Goal: Task Accomplishment & Management: Manage account settings

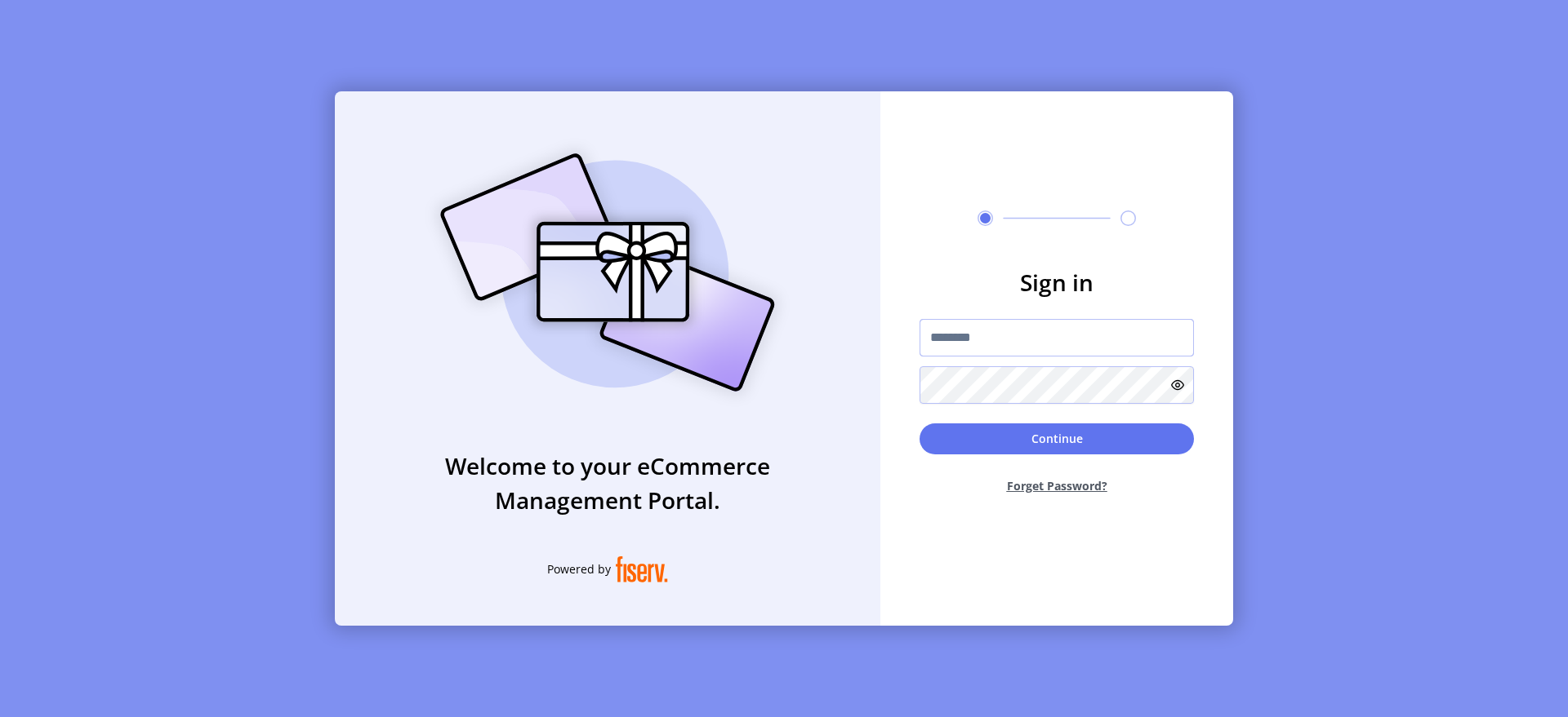
click at [1044, 333] on input "text" at bounding box center [1057, 338] width 274 height 38
type input "**********"
click at [1136, 440] on button "Continue" at bounding box center [1057, 438] width 274 height 31
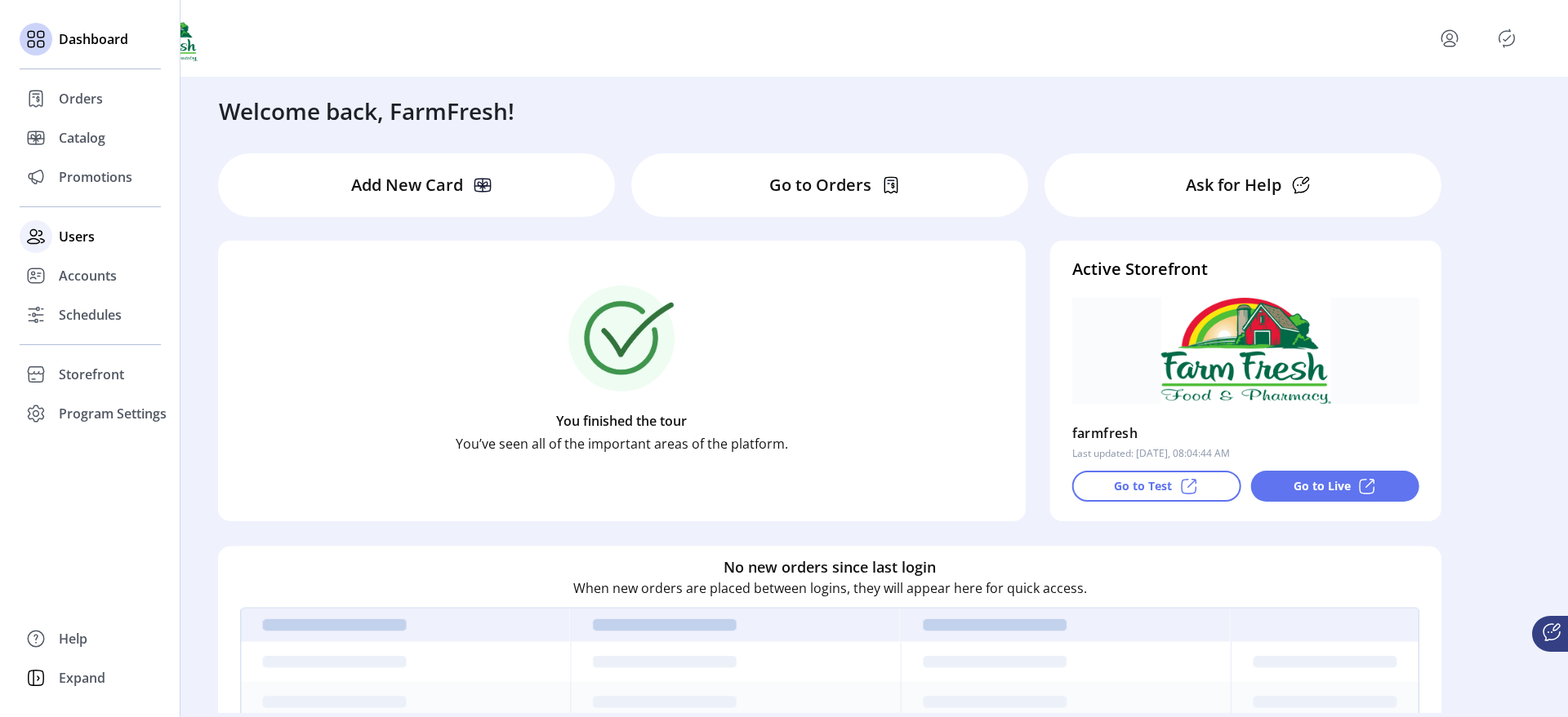
click at [75, 236] on span "Users" at bounding box center [77, 236] width 36 height 20
click at [36, 280] on icon at bounding box center [36, 276] width 26 height 26
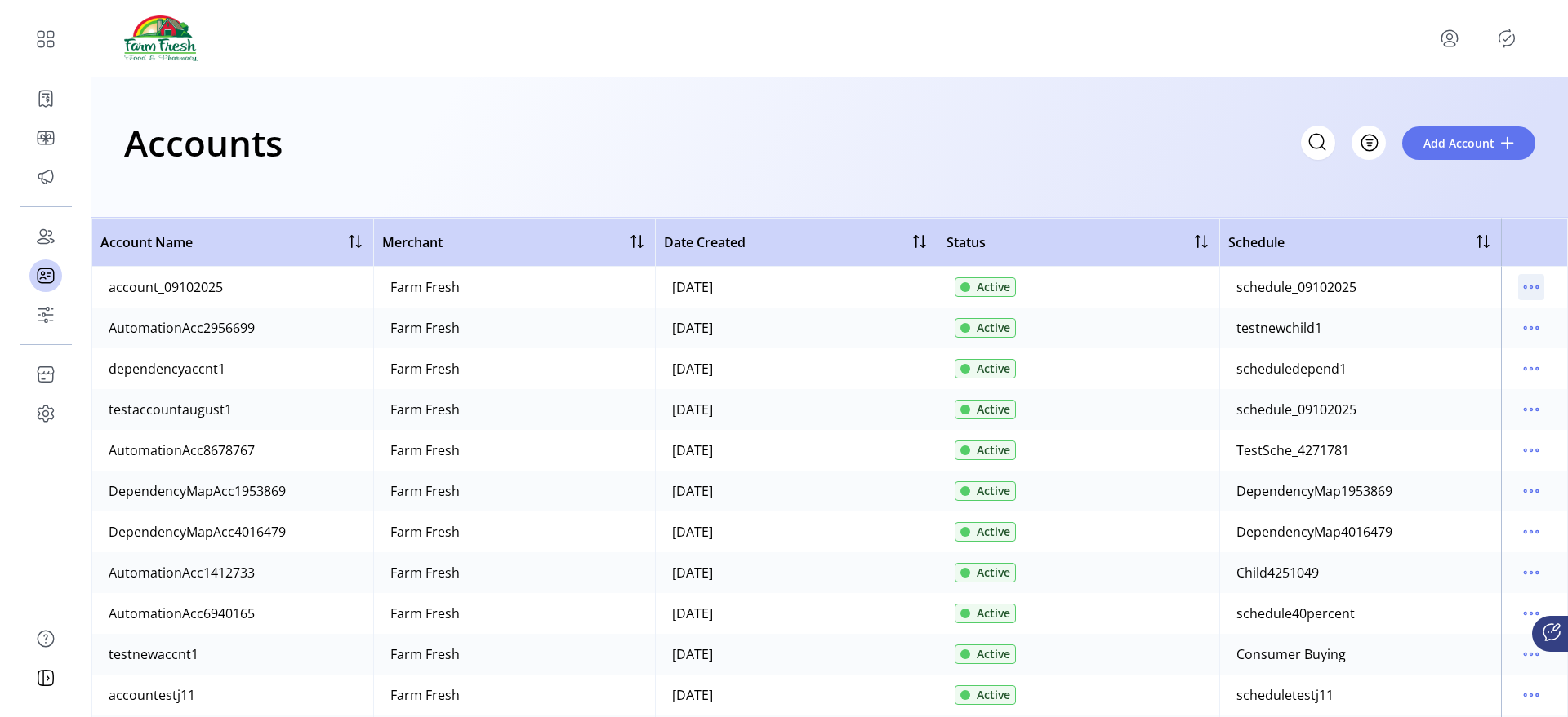
click at [1532, 288] on icon "menu" at bounding box center [1531, 287] width 26 height 26
click at [1445, 369] on span "View Users" at bounding box center [1454, 371] width 135 height 13
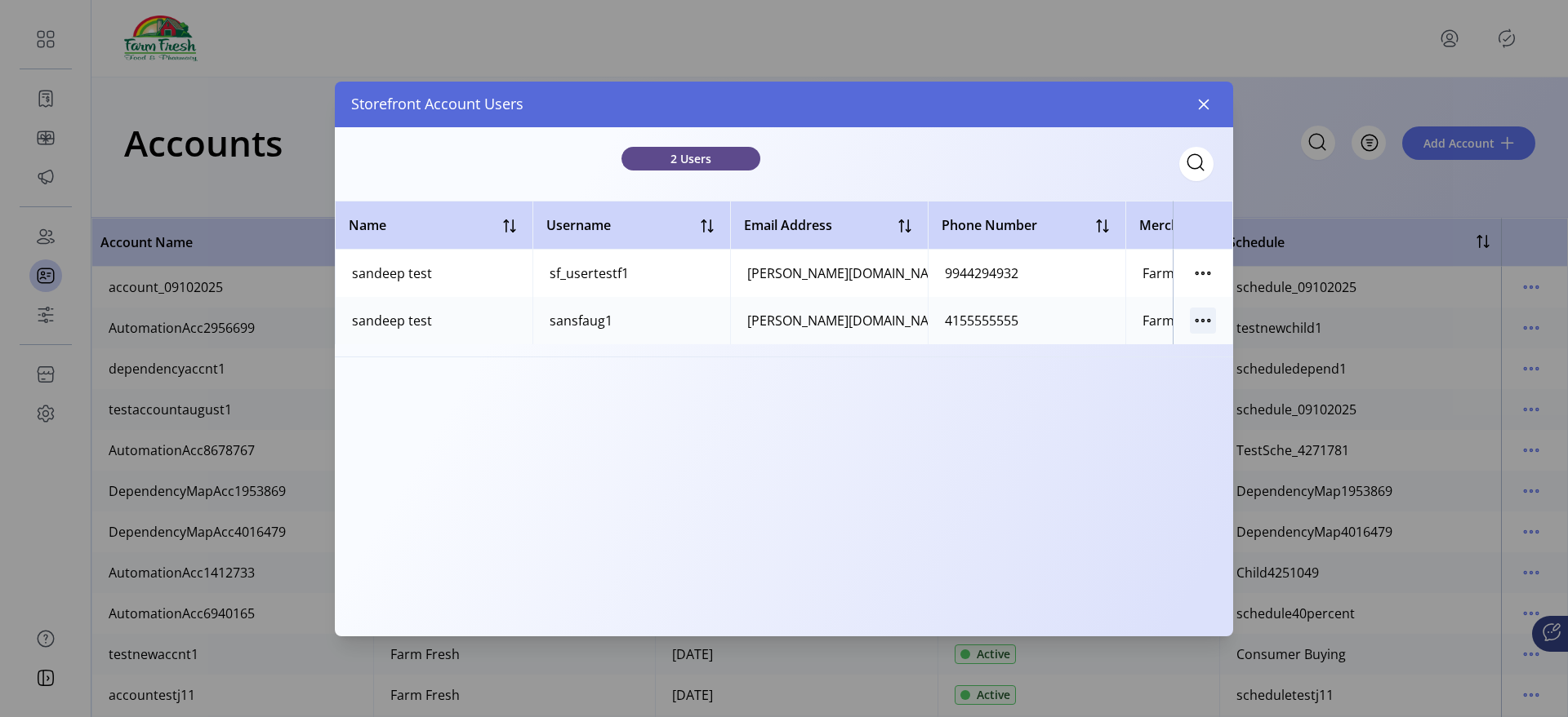
click at [1193, 324] on icon "button" at bounding box center [1203, 320] width 26 height 26
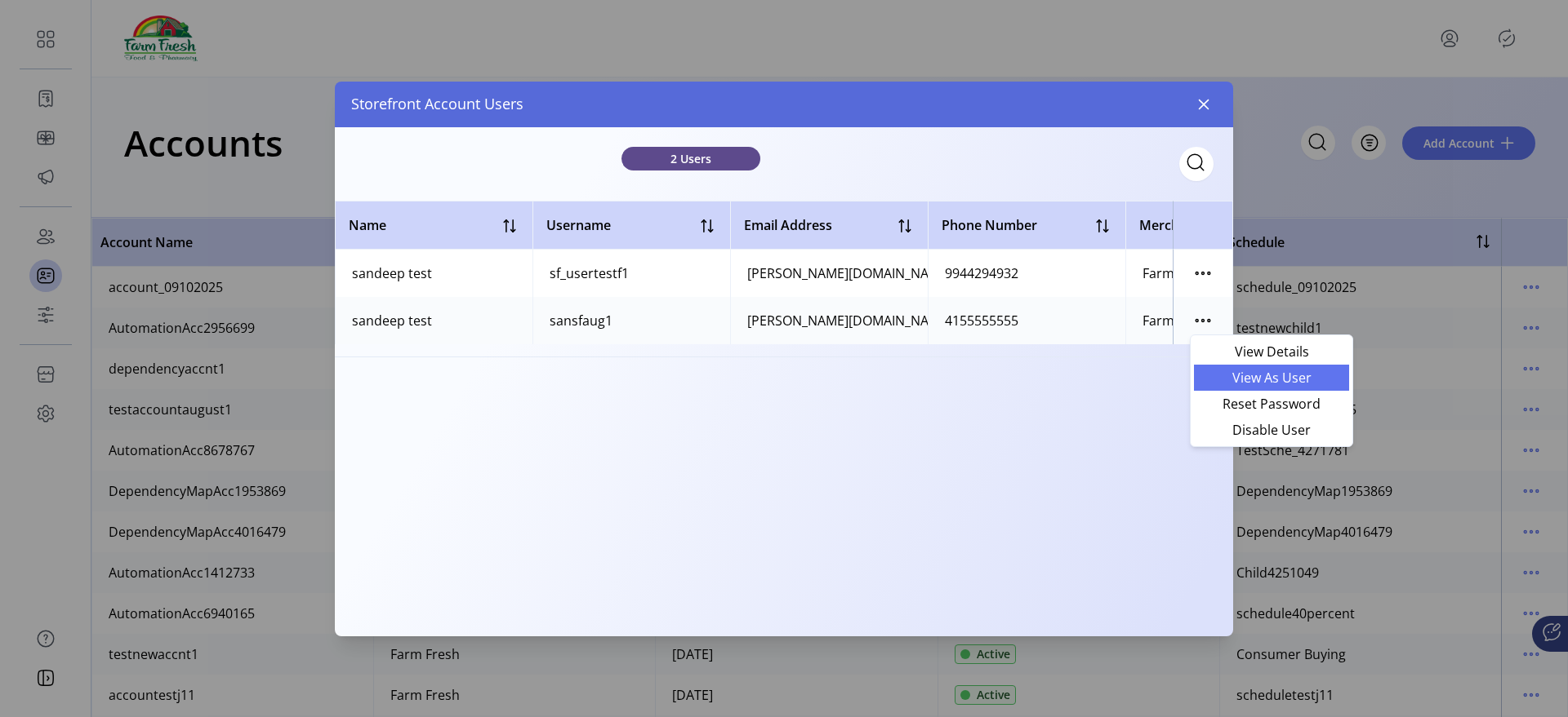
click at [1213, 375] on span "View As User" at bounding box center [1271, 378] width 135 height 13
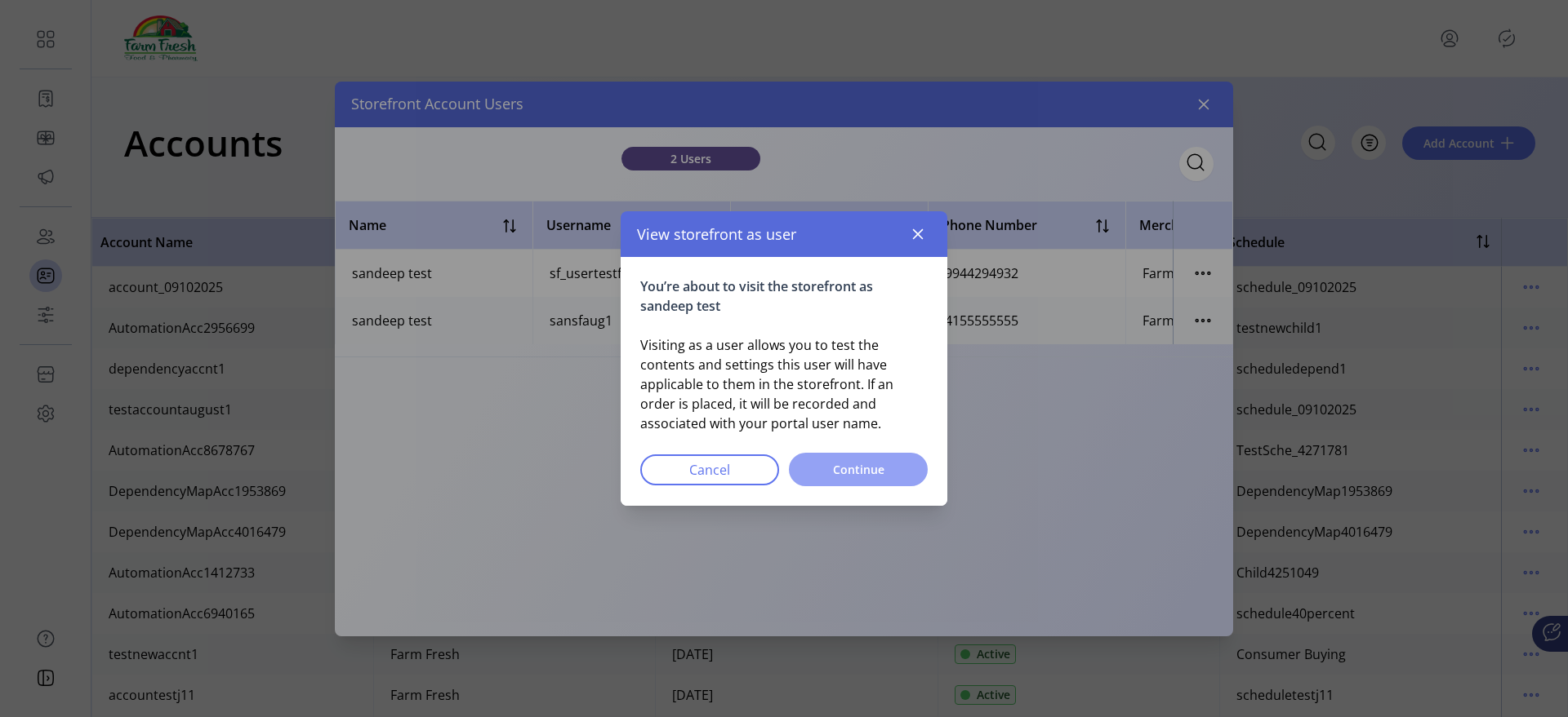
click at [886, 466] on span "Continue" at bounding box center [858, 469] width 96 height 17
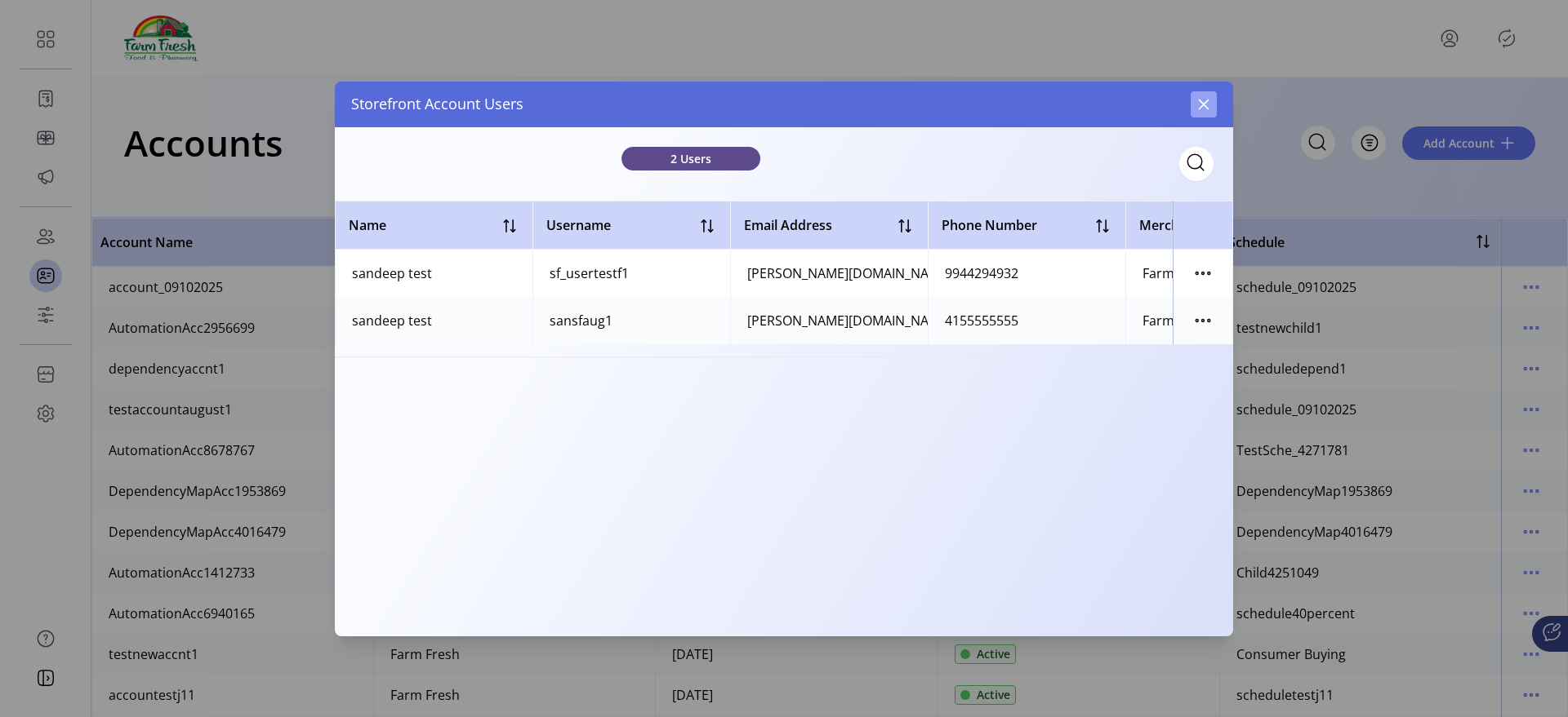
click at [1211, 100] on button "button" at bounding box center [1204, 105] width 26 height 26
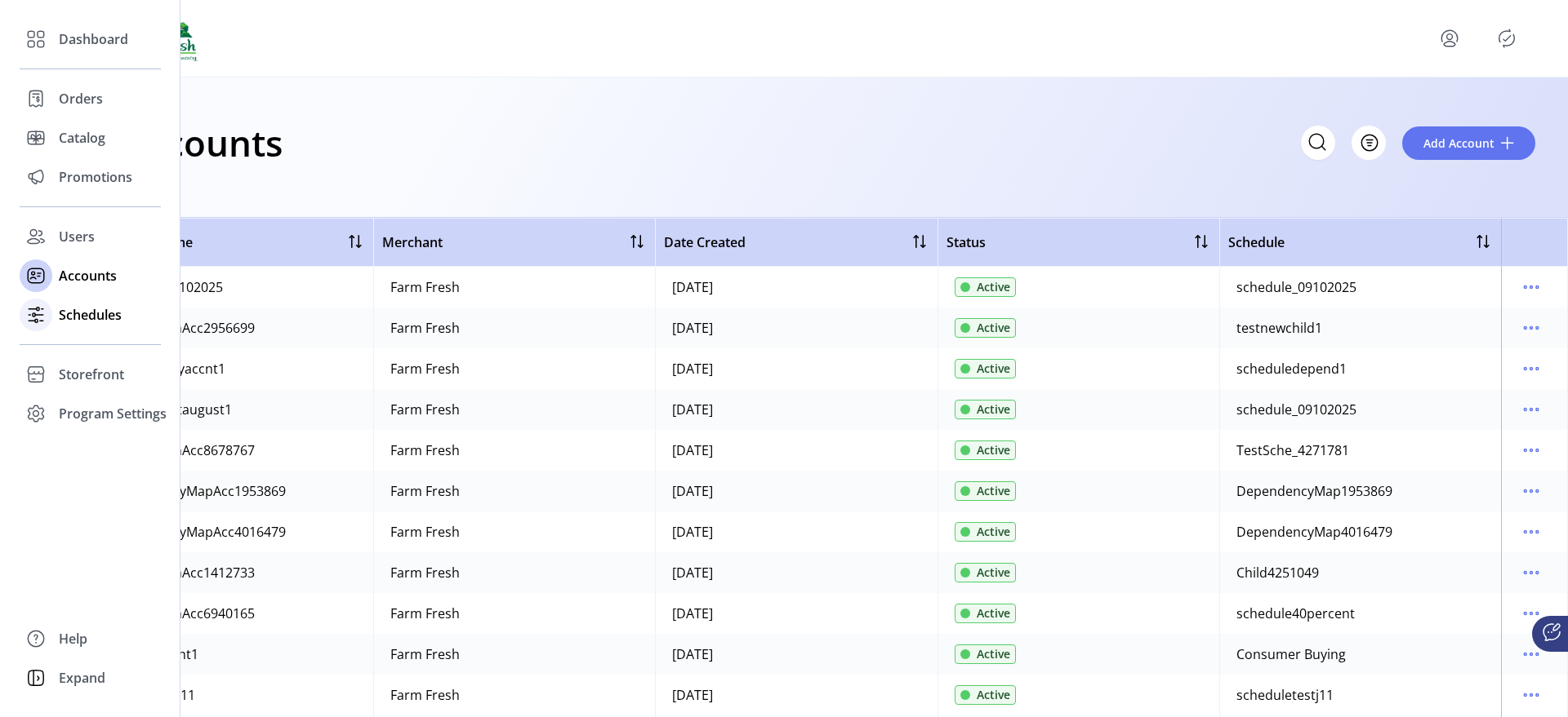
click at [59, 319] on span "Schedules" at bounding box center [90, 315] width 63 height 20
click at [68, 386] on div "Storefront" at bounding box center [90, 374] width 141 height 39
click at [87, 468] on span "Program Settings" at bounding box center [112, 466] width 108 height 20
click at [97, 443] on span "Templates" at bounding box center [91, 446] width 64 height 20
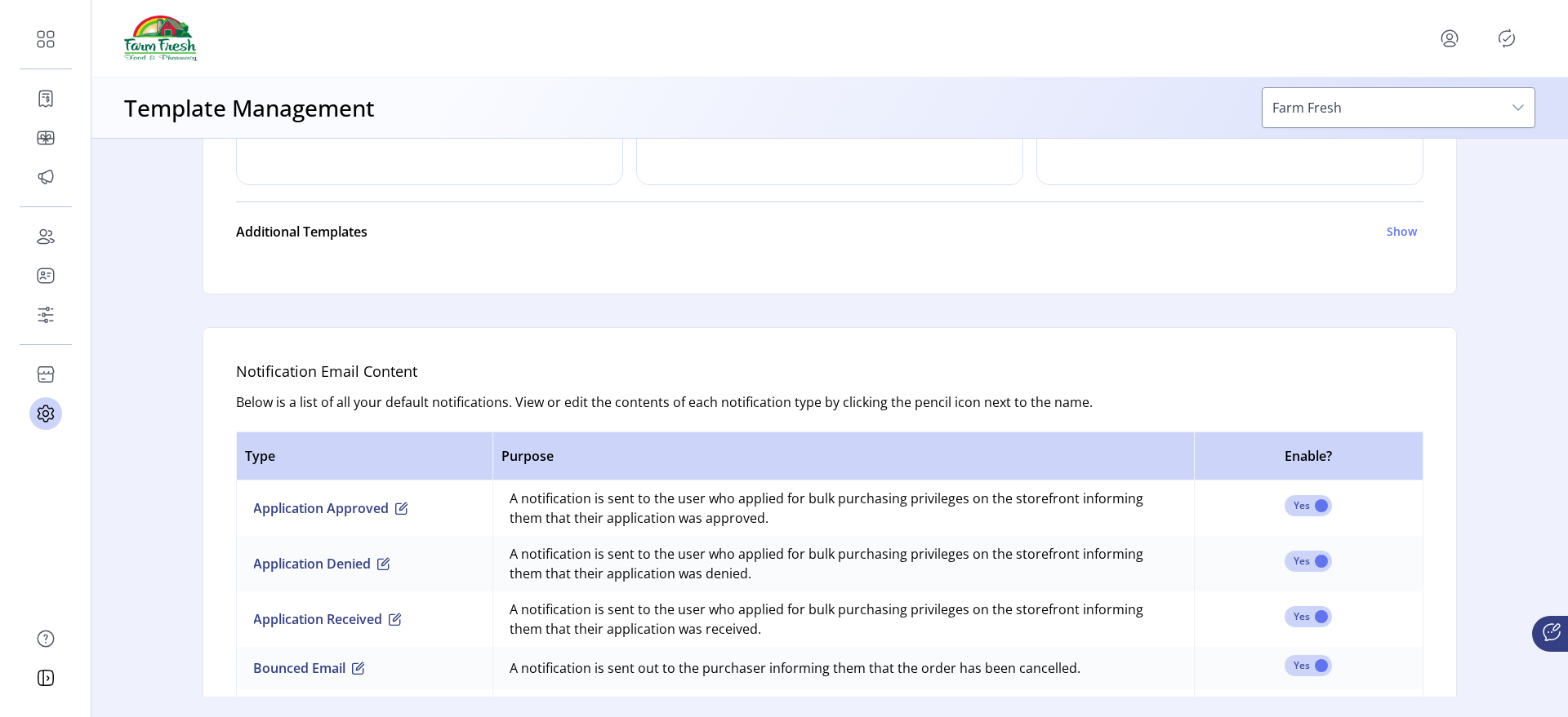
scroll to position [816, 0]
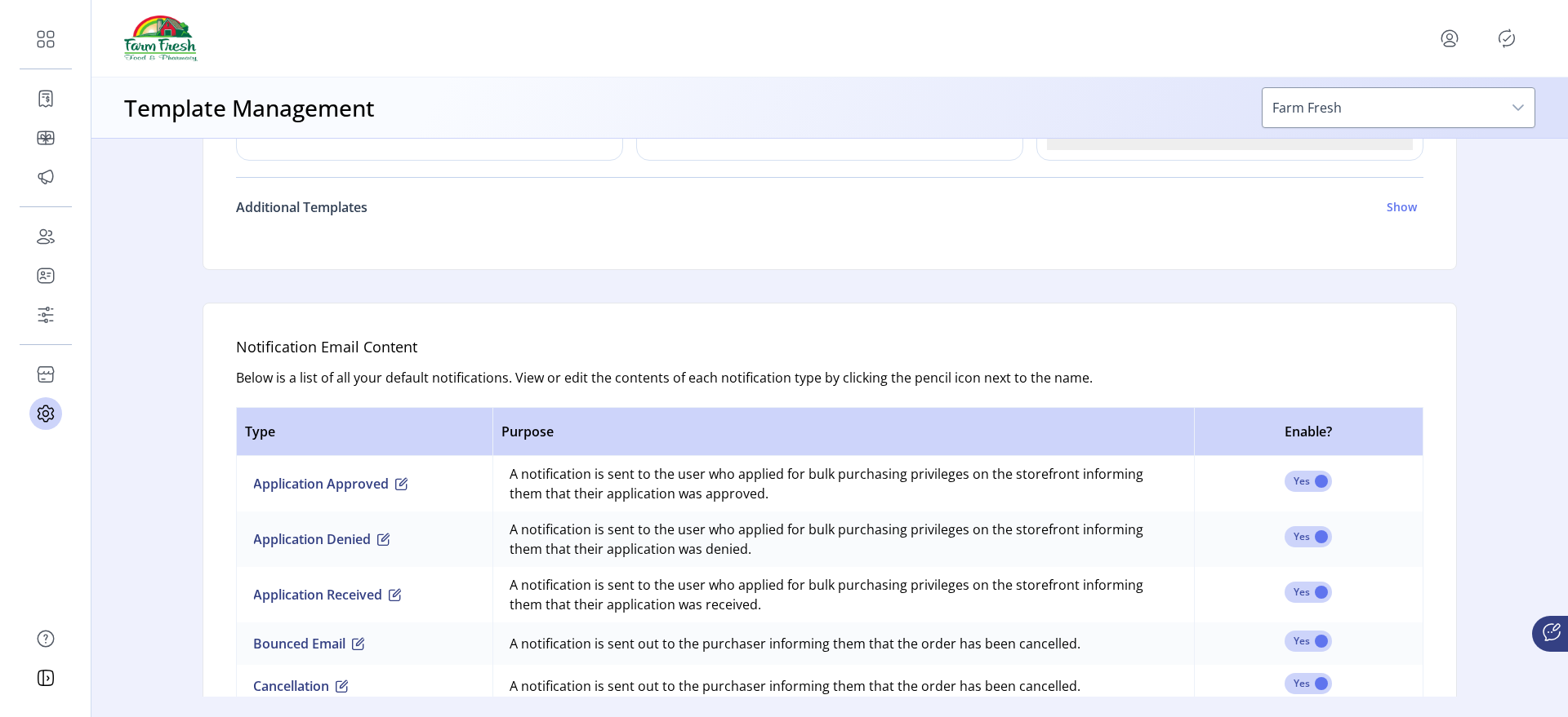
click at [351, 211] on h6 "Additional Templates" at bounding box center [302, 207] width 131 height 20
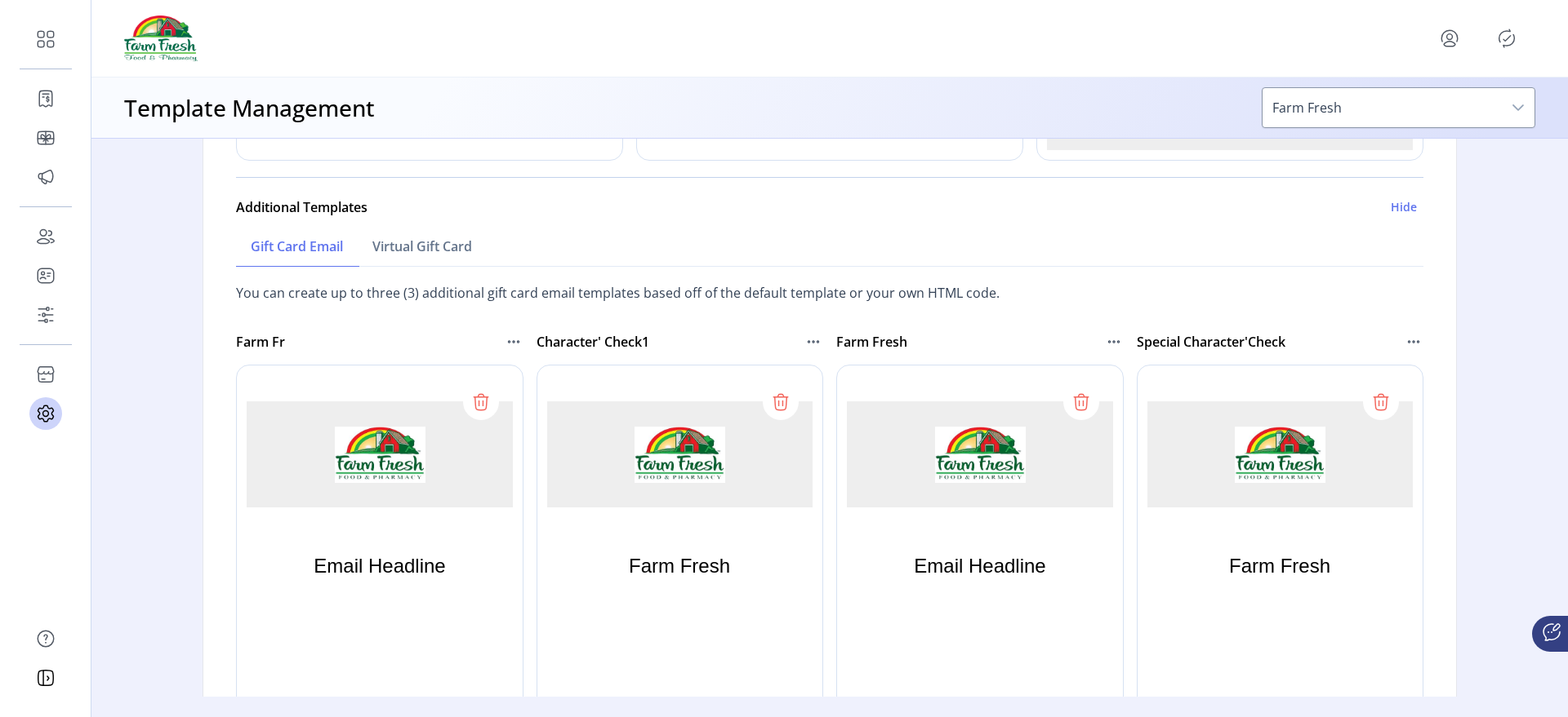
click at [512, 345] on icon at bounding box center [513, 342] width 20 height 20
click at [543, 390] on span "Send Preview" at bounding box center [580, 397] width 135 height 13
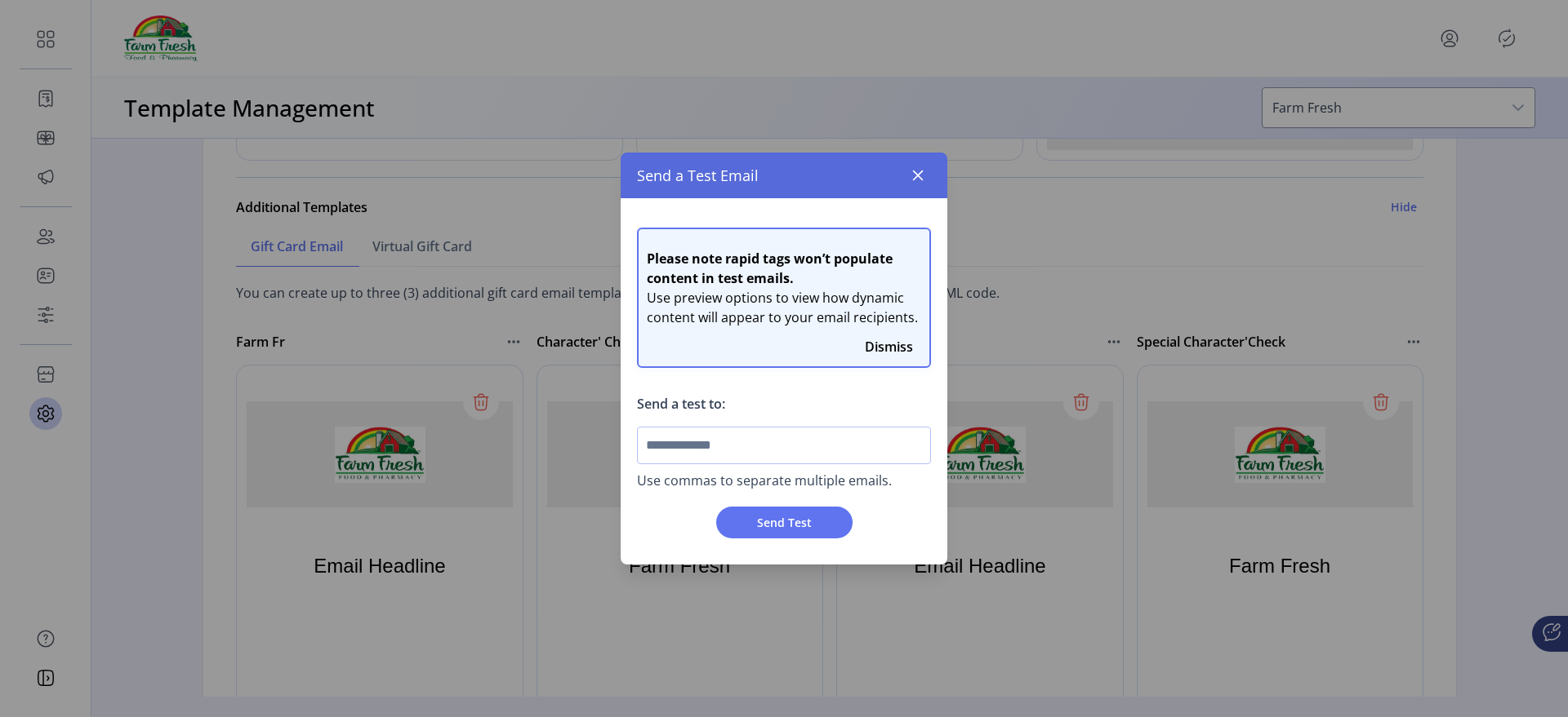
click at [695, 447] on input "text" at bounding box center [784, 446] width 294 height 38
type input "**********"
click at [768, 528] on span "Send Test" at bounding box center [784, 522] width 55 height 17
click at [811, 533] on button "Send Test" at bounding box center [784, 523] width 136 height 32
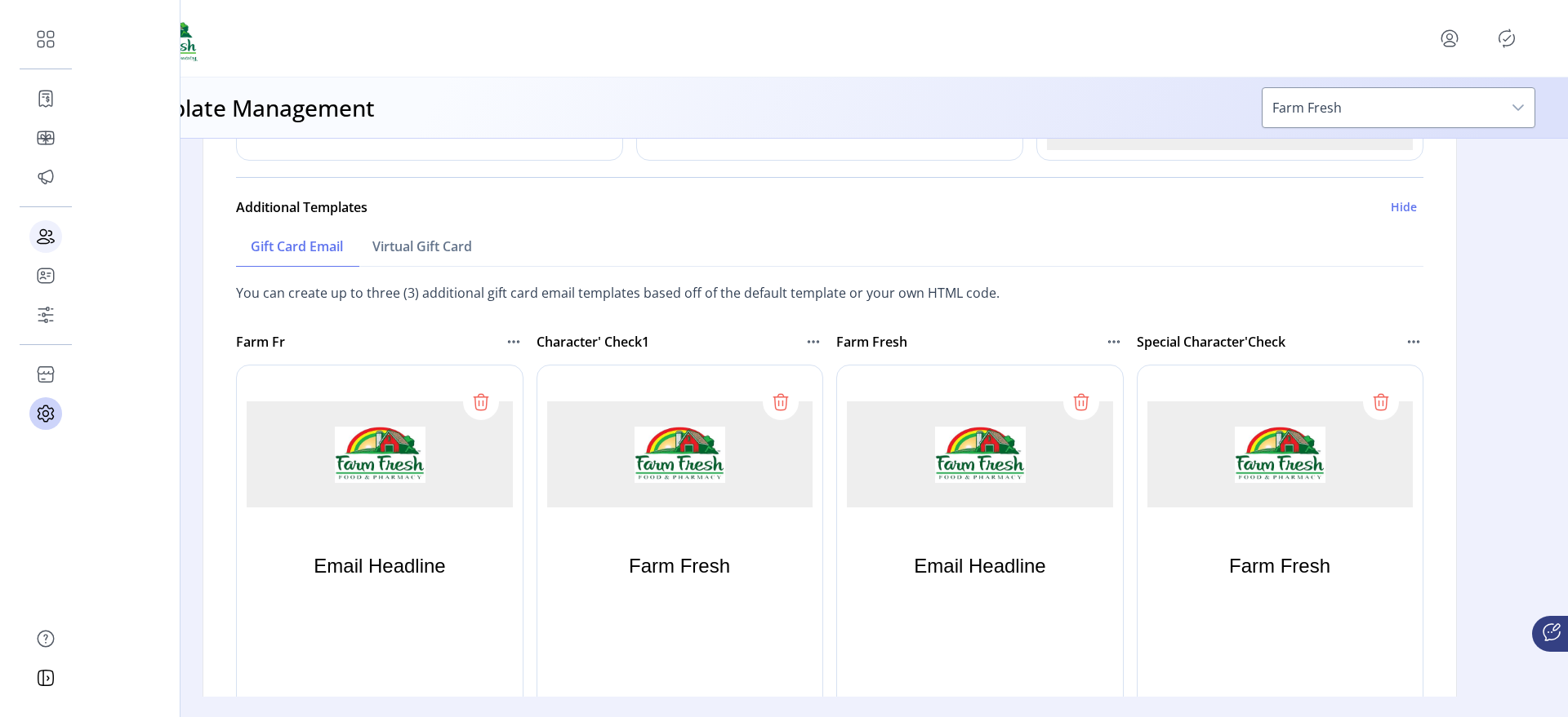
click at [45, 241] on icon at bounding box center [46, 237] width 26 height 26
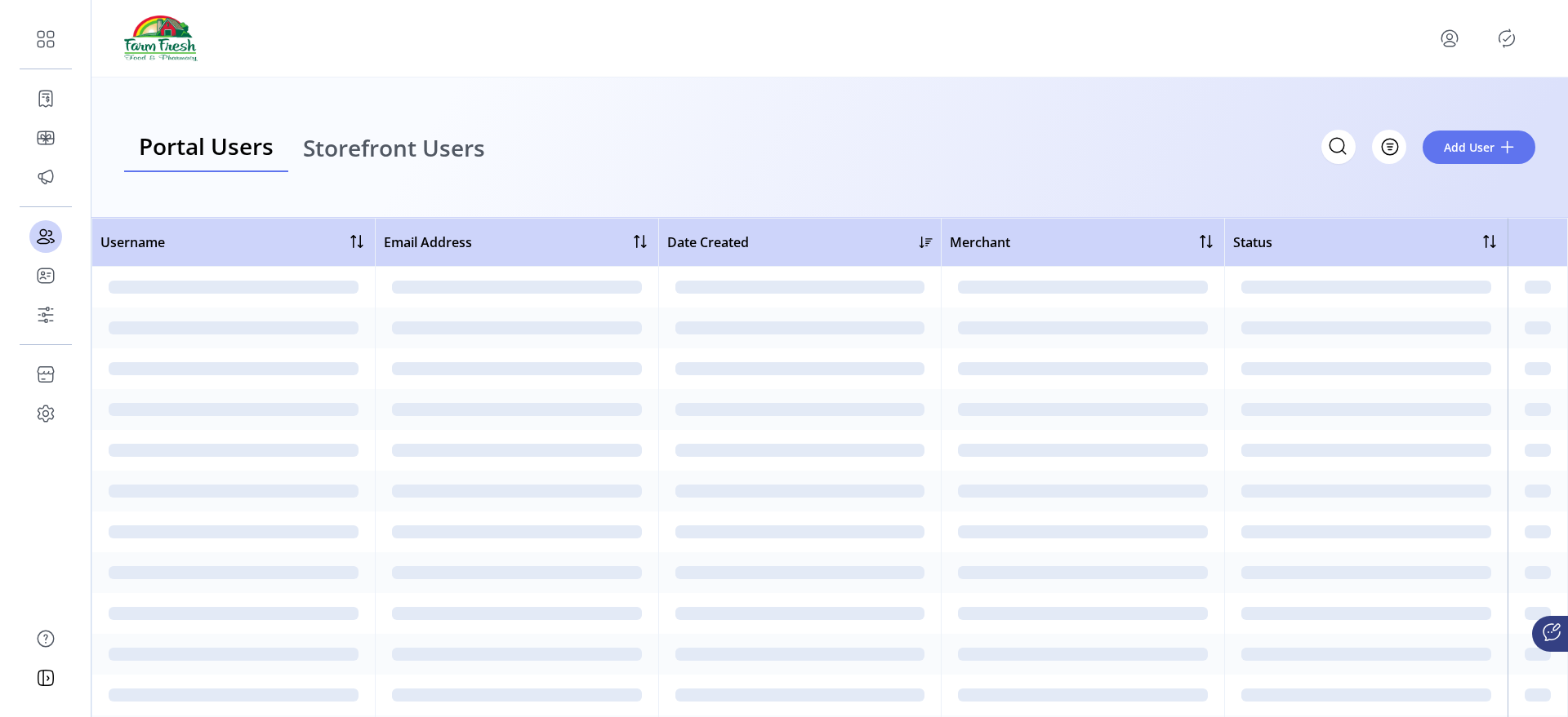
click at [377, 146] on span "Storefront Users" at bounding box center [394, 147] width 182 height 23
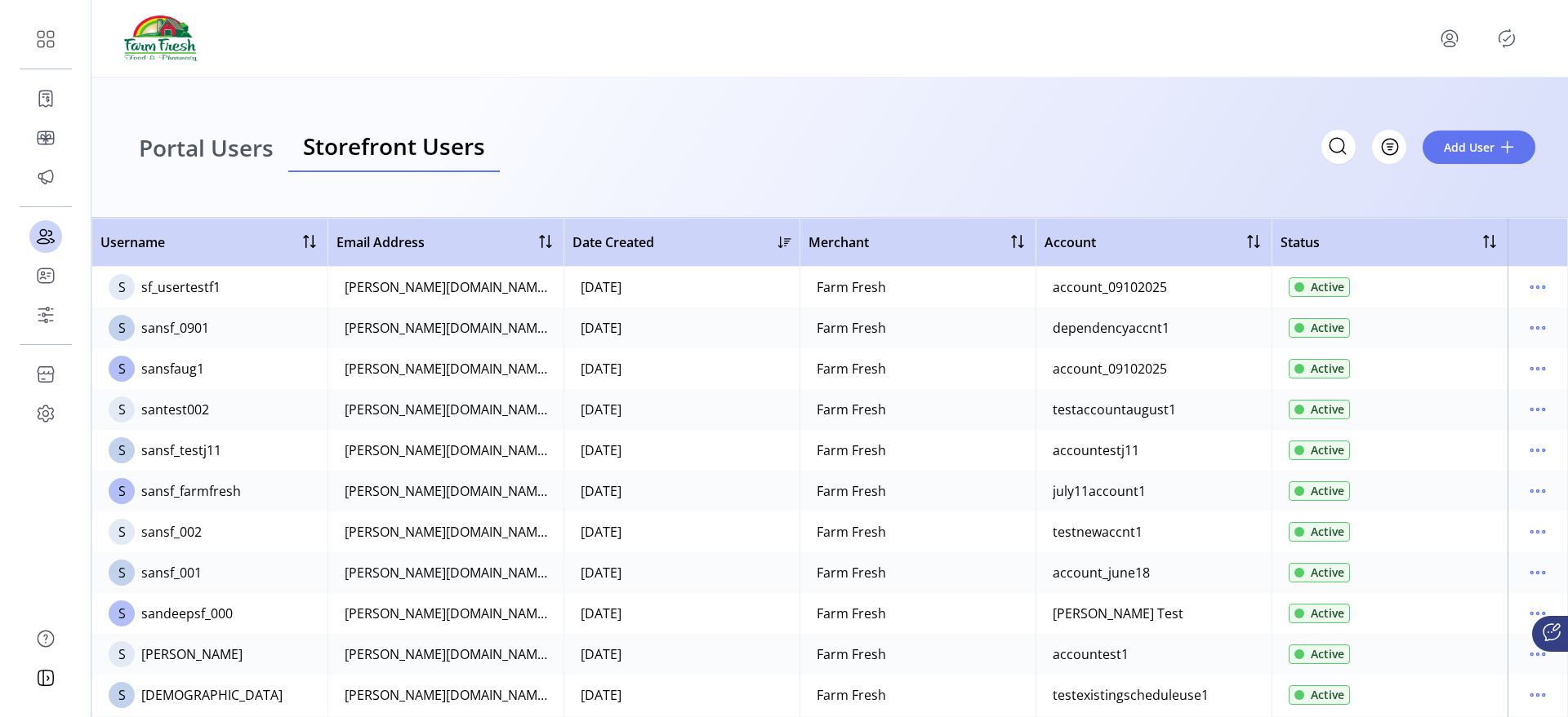
click at [219, 159] on span "Portal Users" at bounding box center [206, 147] width 135 height 23
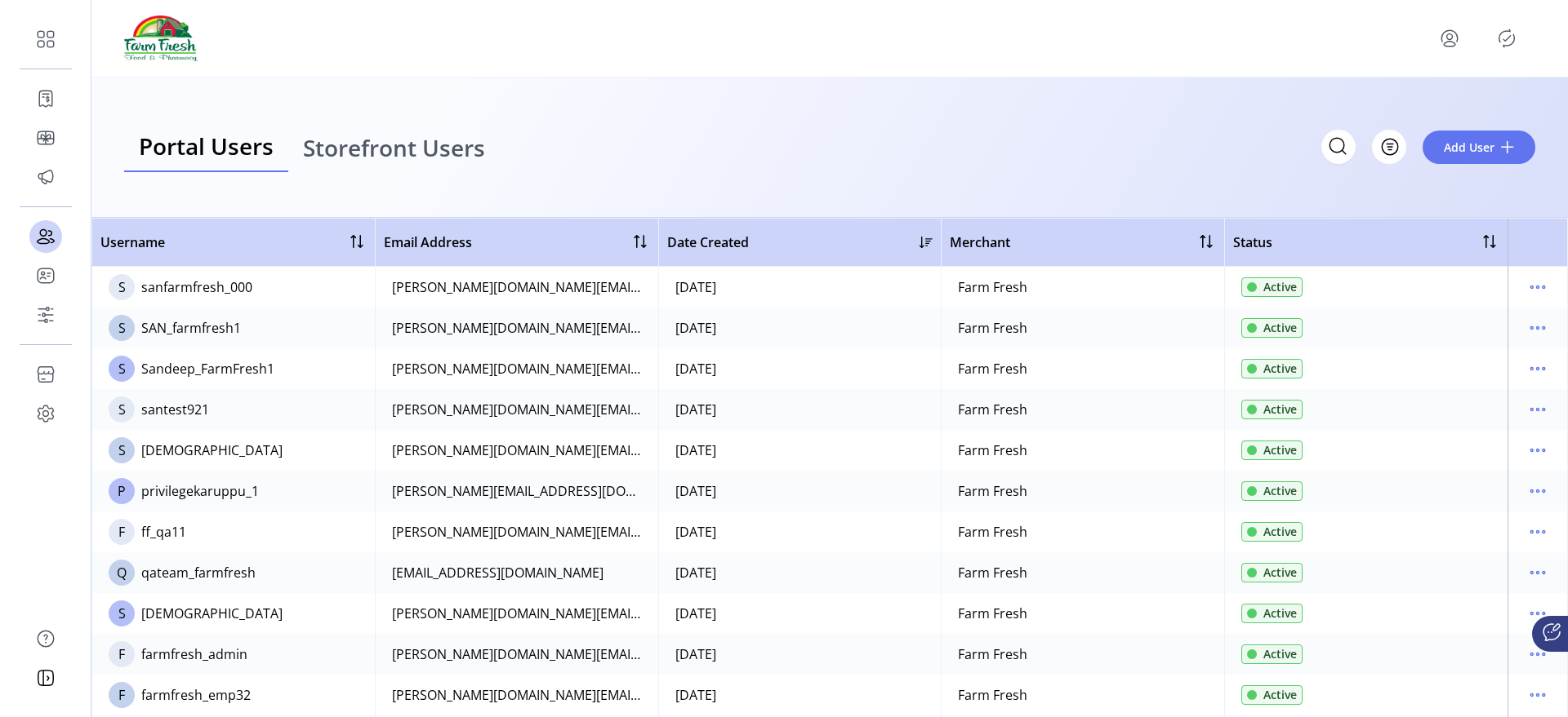
click at [1450, 48] on icon "menu" at bounding box center [1450, 39] width 26 height 26
click at [1399, 104] on span "Sign Out" at bounding box center [1391, 103] width 123 height 13
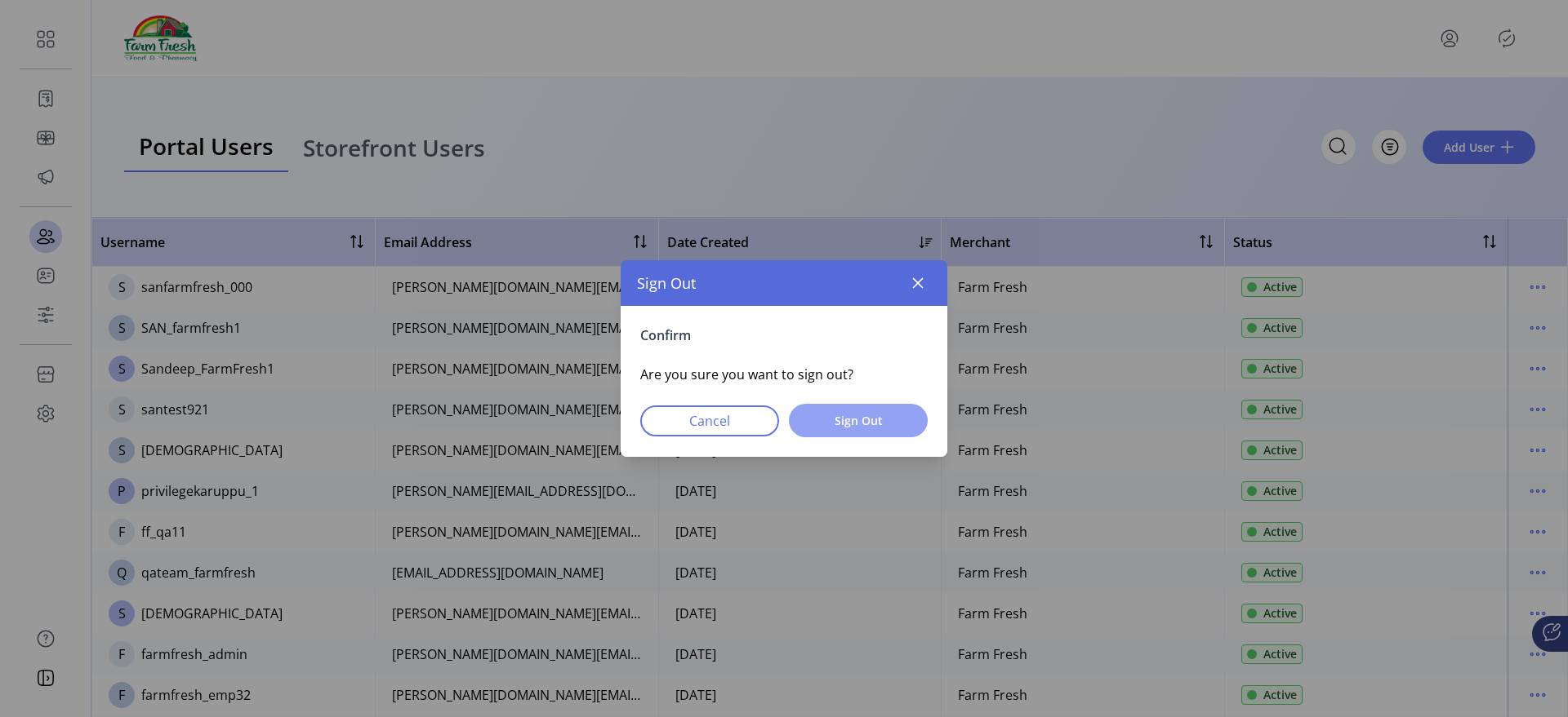
click at [864, 405] on button "Sign Out" at bounding box center [858, 420] width 139 height 33
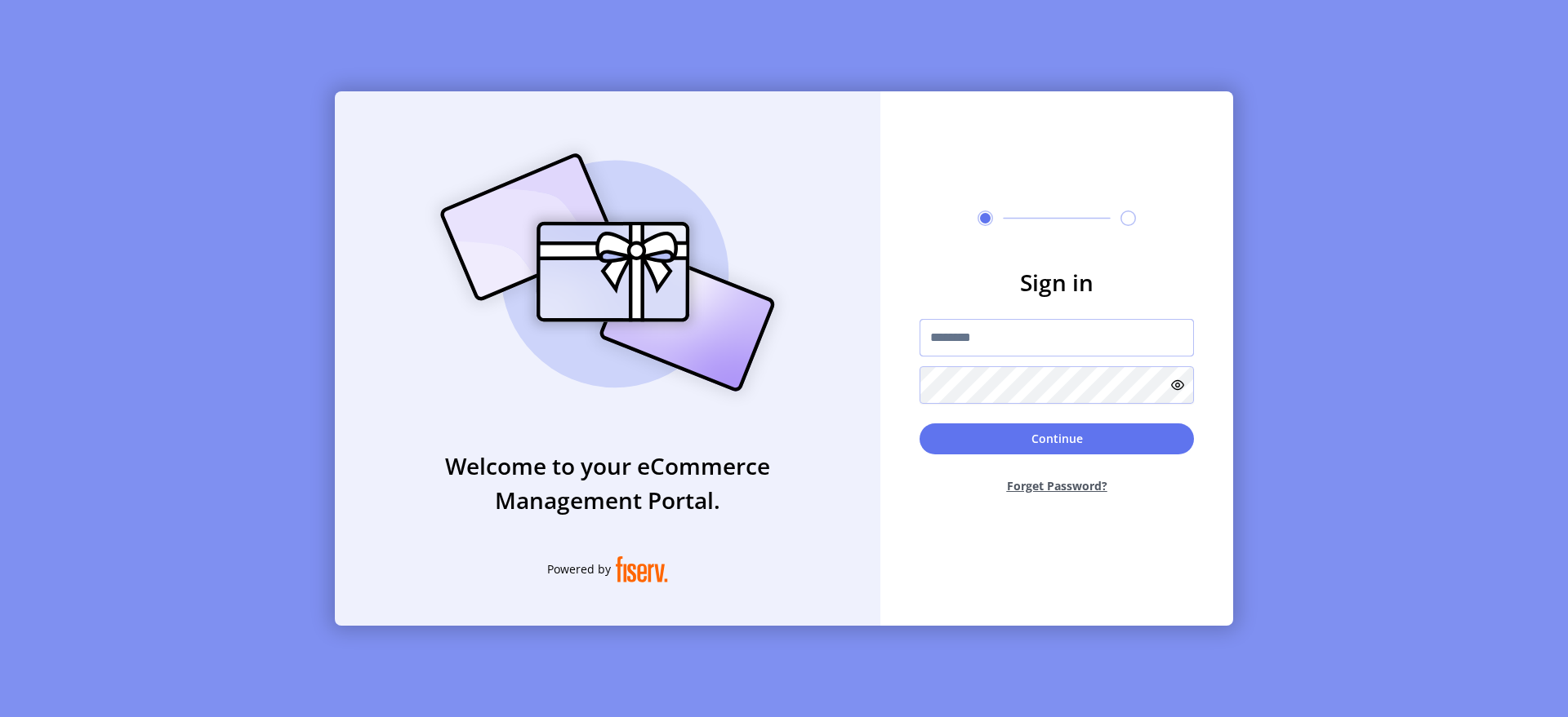
click at [1032, 339] on input "text" at bounding box center [1057, 338] width 274 height 38
type input "**********"
click at [1101, 444] on button "Continue" at bounding box center [1057, 438] width 274 height 31
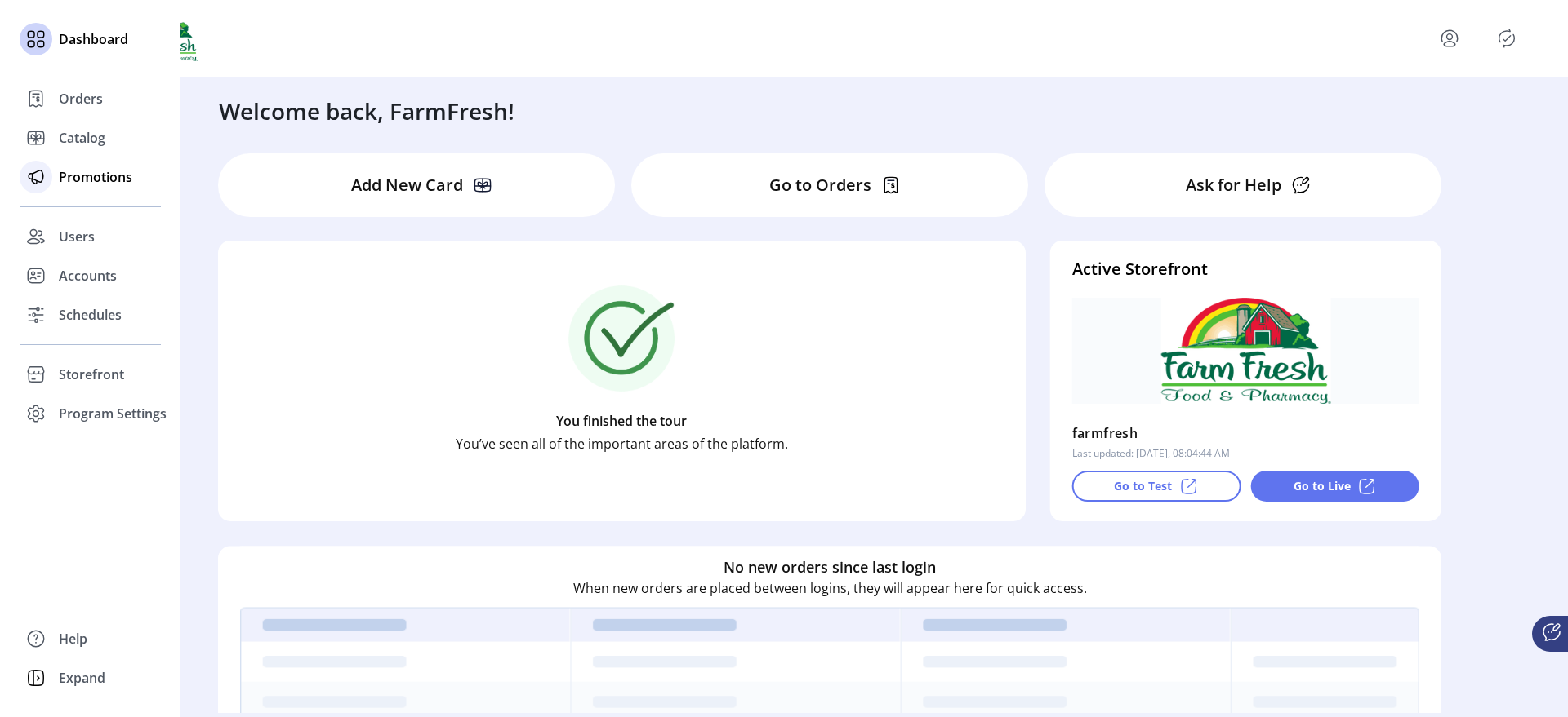
click at [103, 181] on span "Promotions" at bounding box center [95, 177] width 74 height 20
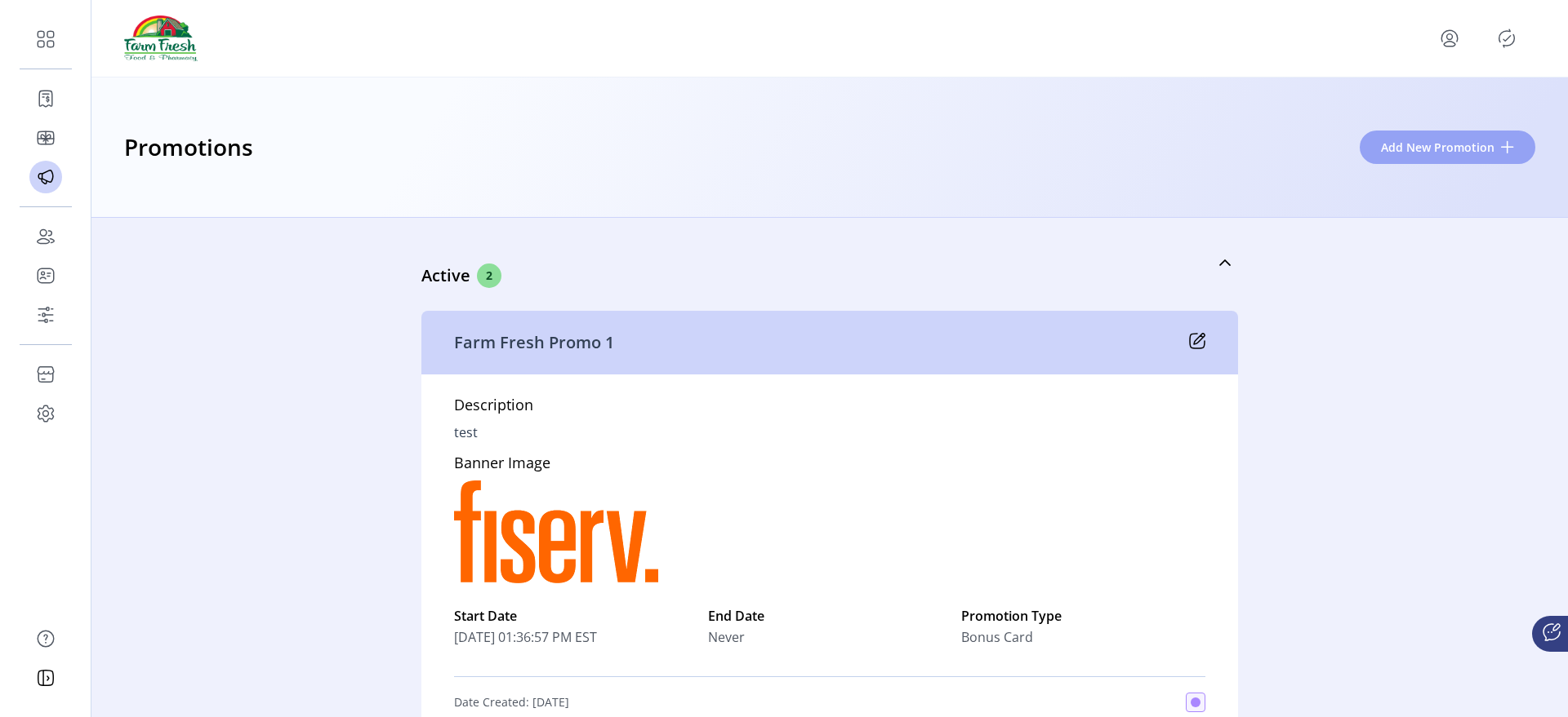
click at [1404, 158] on button "Add New Promotion" at bounding box center [1448, 146] width 176 height 33
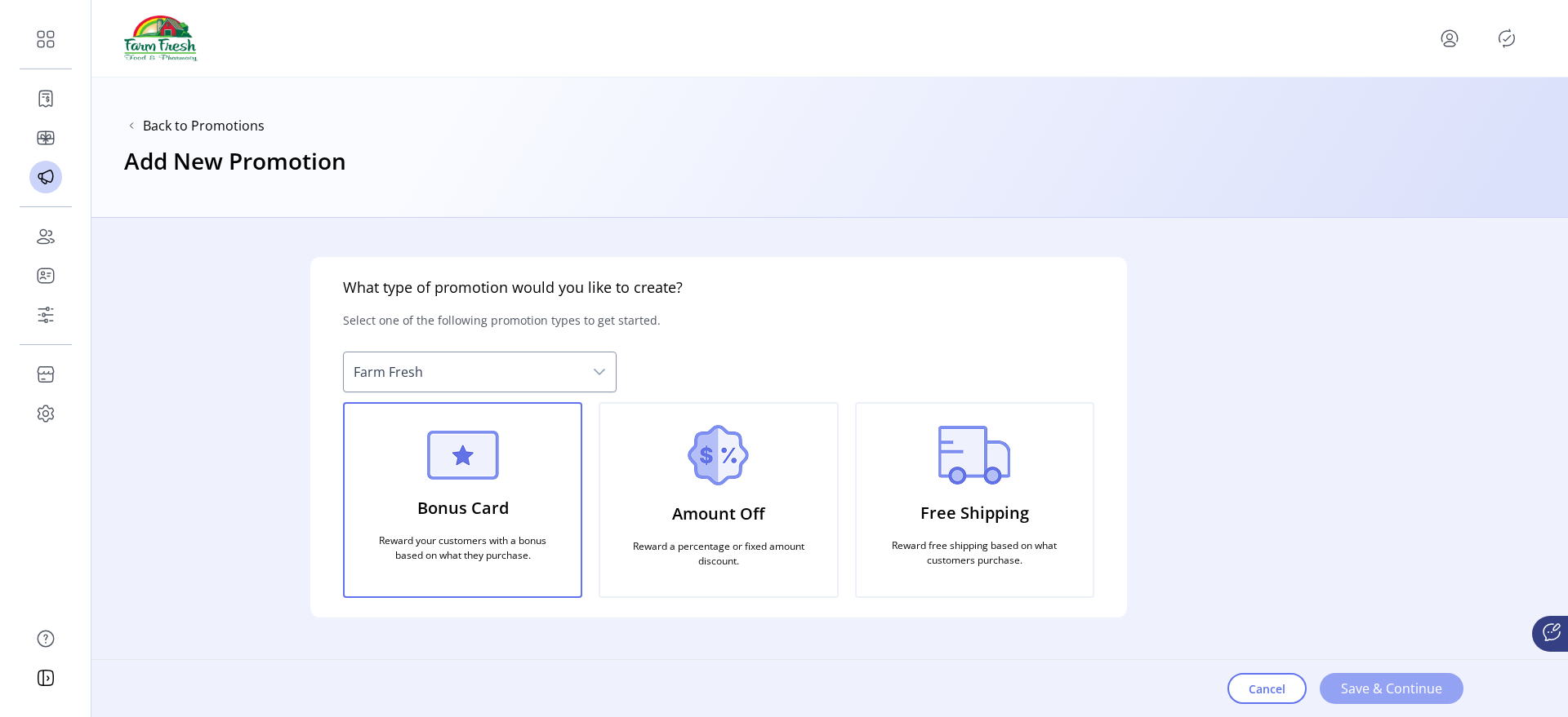
click at [1357, 700] on button "Save & Continue" at bounding box center [1391, 689] width 144 height 31
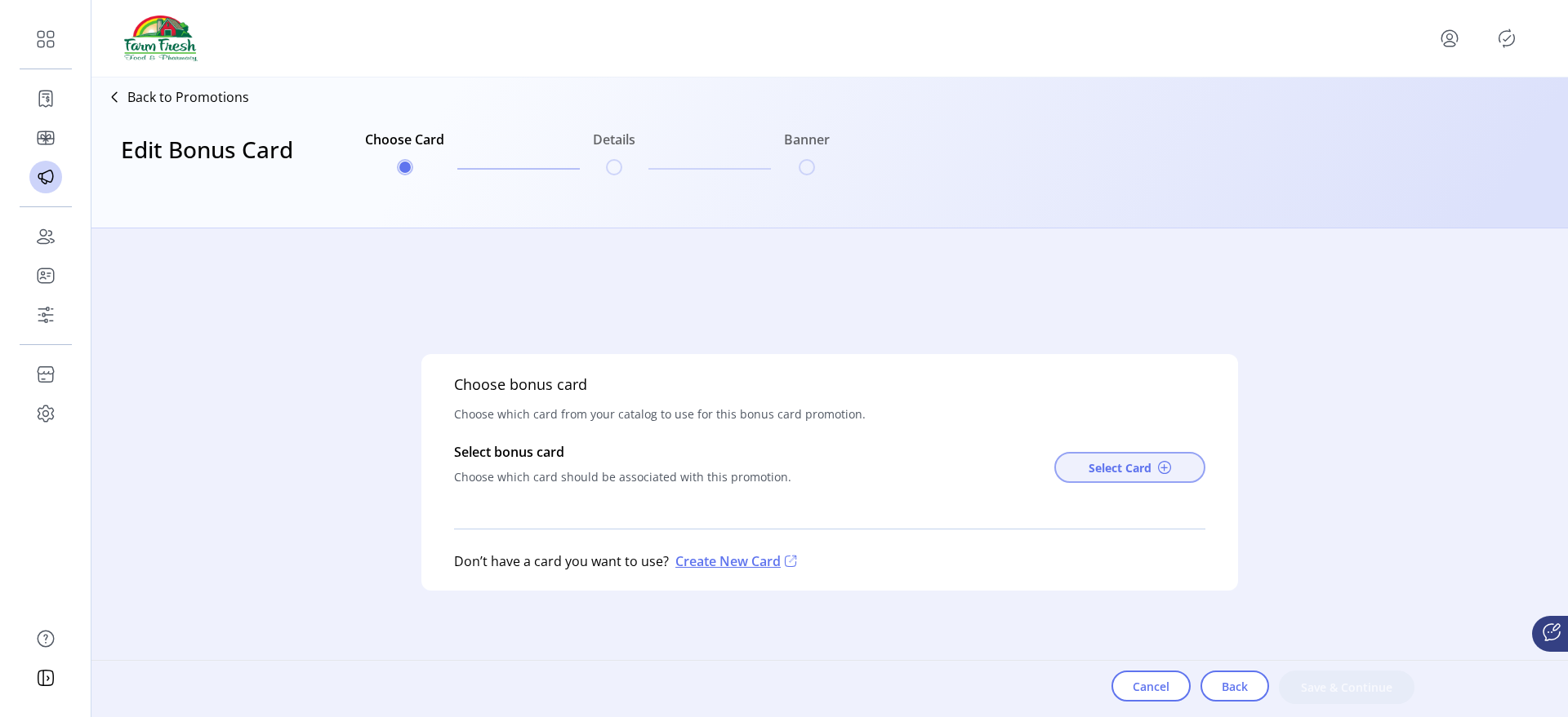
click at [1104, 463] on span "Select Card" at bounding box center [1120, 468] width 63 height 17
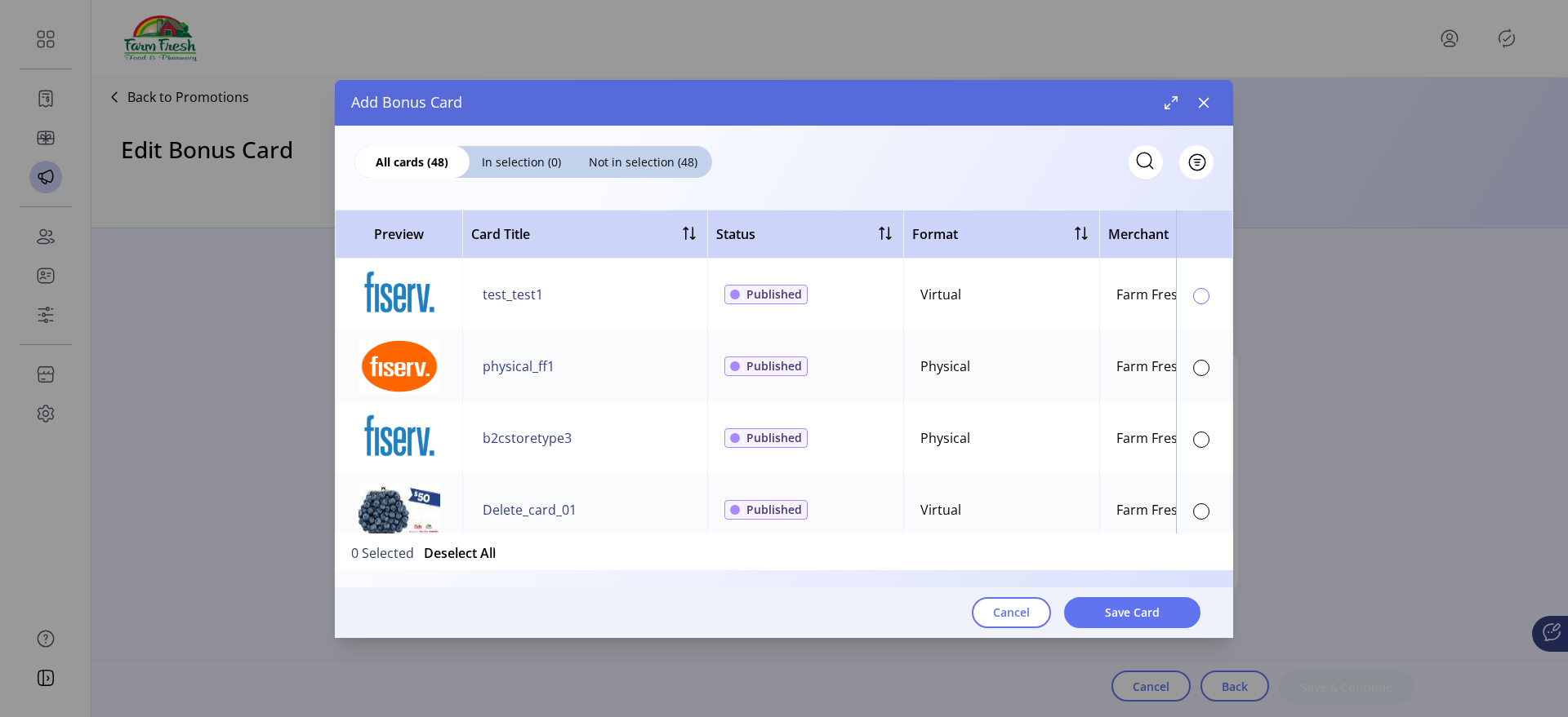
click at [1198, 293] on div at bounding box center [1200, 296] width 16 height 16
click at [1128, 621] on span "Save Card" at bounding box center [1132, 612] width 55 height 17
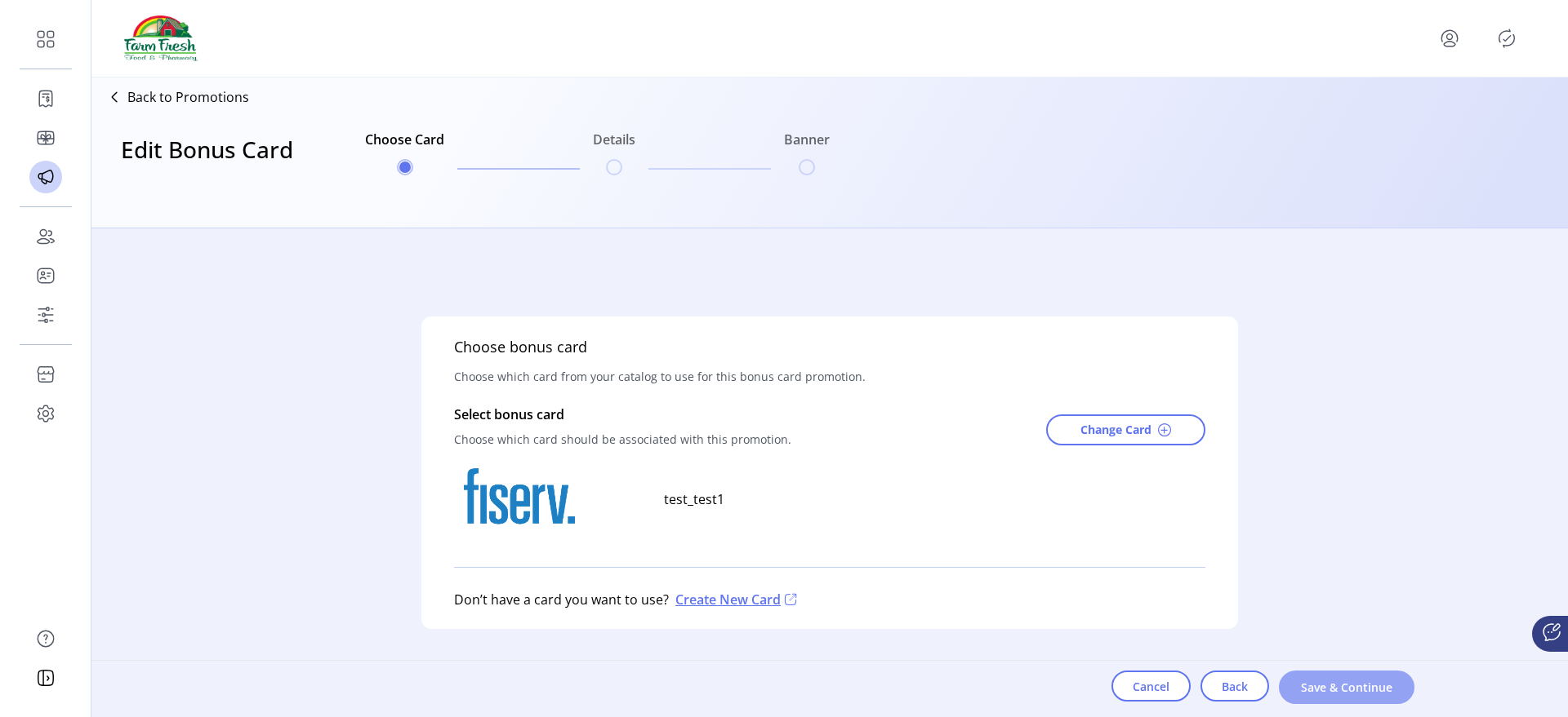
click at [1337, 698] on button "Save & Continue" at bounding box center [1346, 687] width 135 height 33
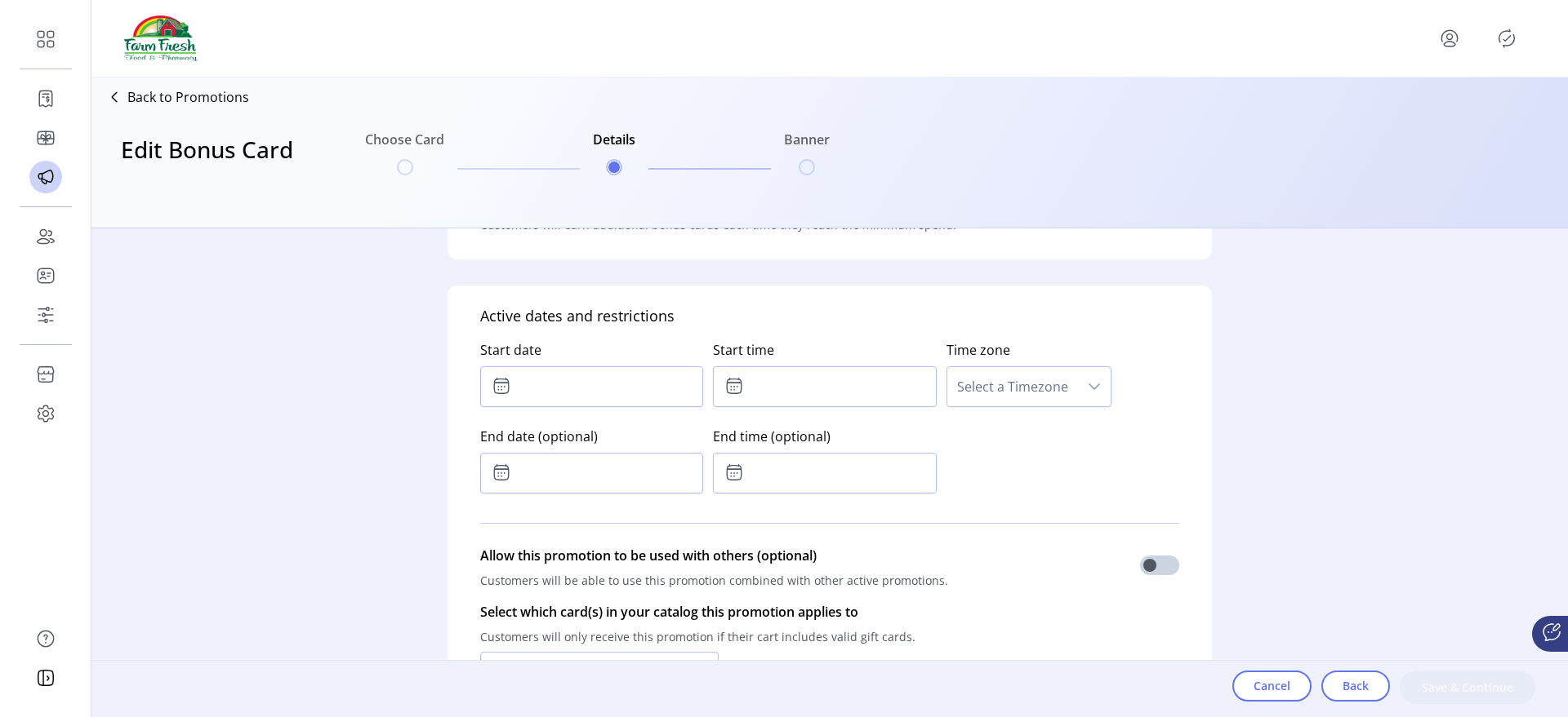
scroll to position [735, 0]
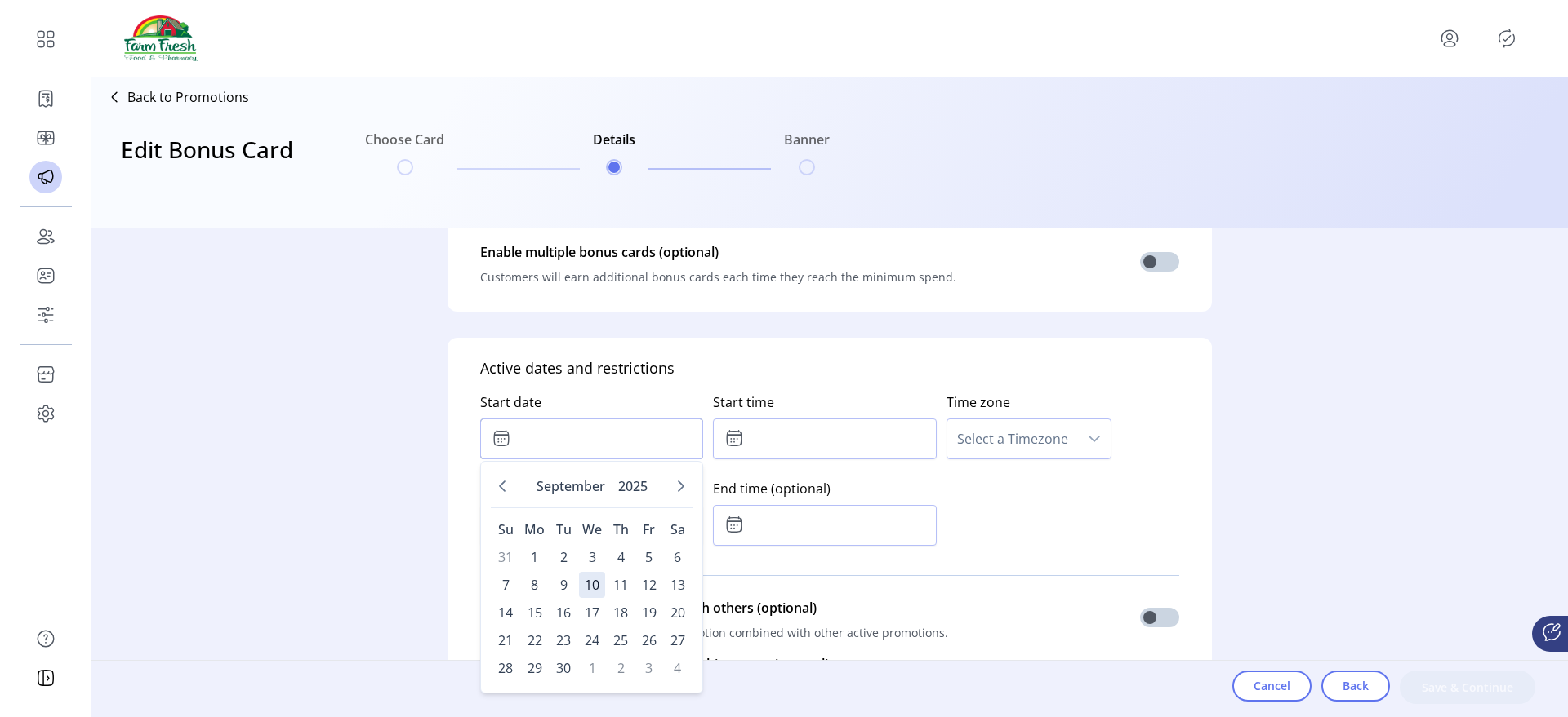
click at [621, 435] on input "text" at bounding box center [592, 438] width 223 height 41
click at [622, 560] on span "4" at bounding box center [621, 557] width 26 height 26
type input "**********"
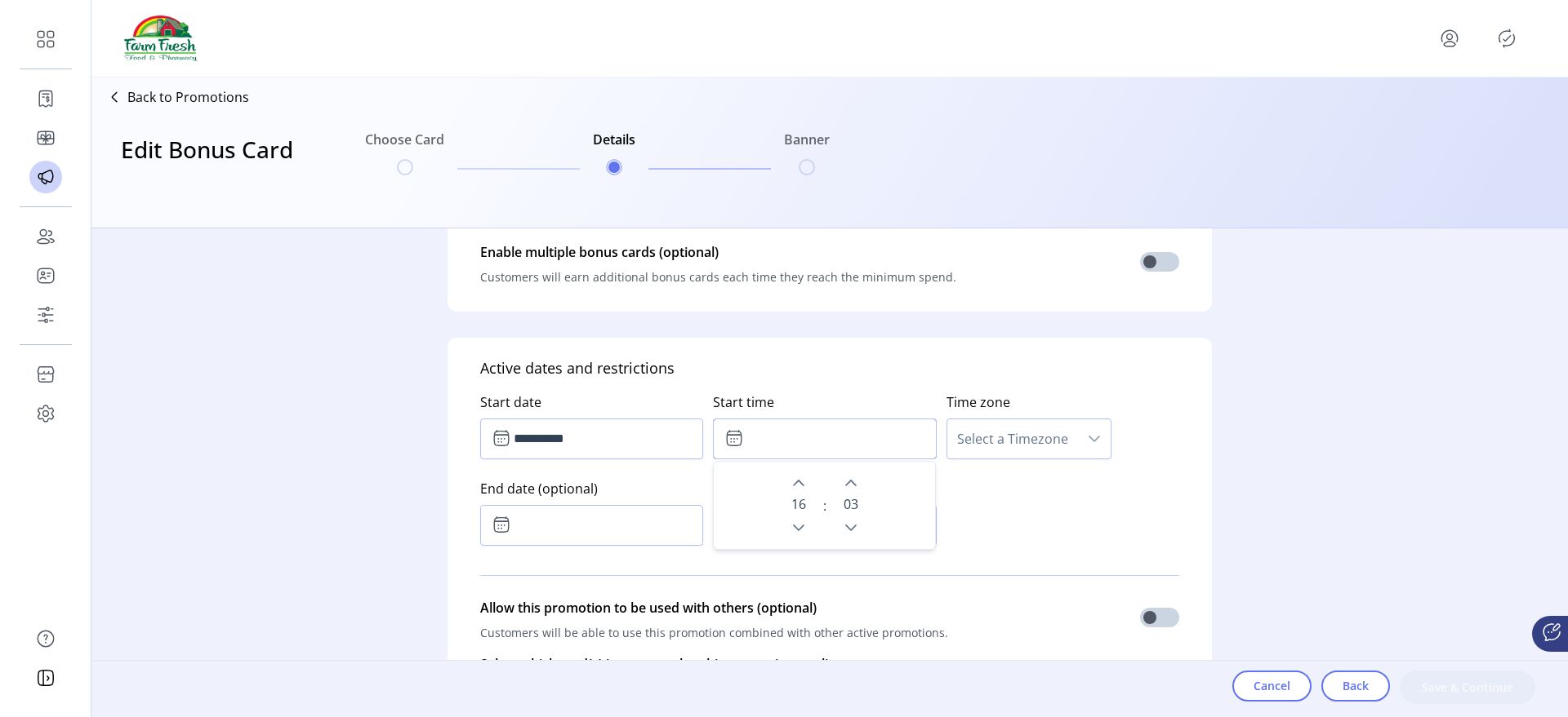
click at [836, 456] on input "text" at bounding box center [824, 438] width 223 height 41
click at [844, 511] on span "0 3" at bounding box center [852, 504] width 15 height 20
click at [844, 513] on span "0 3" at bounding box center [852, 504] width 15 height 20
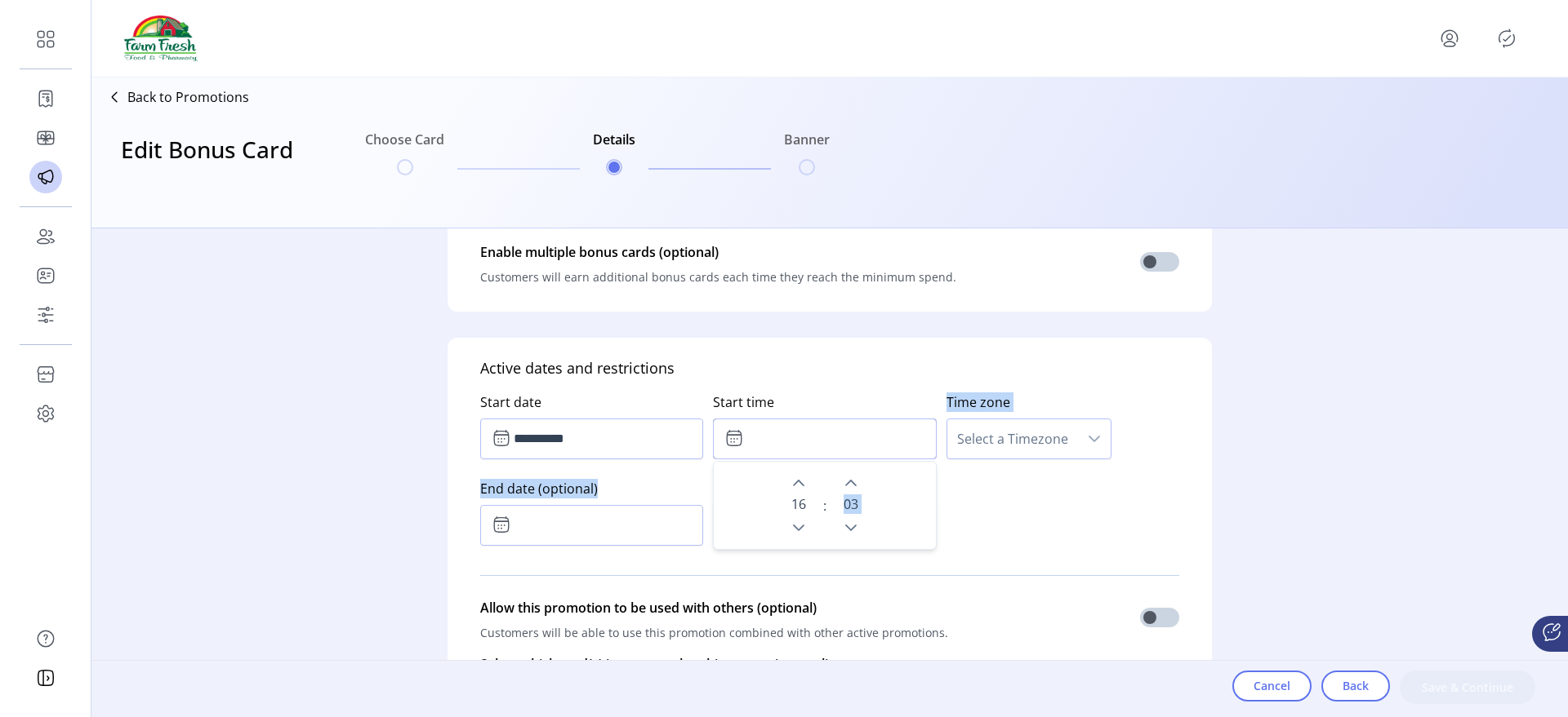
drag, startPoint x: 842, startPoint y: 513, endPoint x: 969, endPoint y: 441, distance: 146.0
click at [969, 441] on div "**********" at bounding box center [830, 466] width 699 height 173
click at [969, 441] on span "Select a Timezone" at bounding box center [1012, 438] width 130 height 39
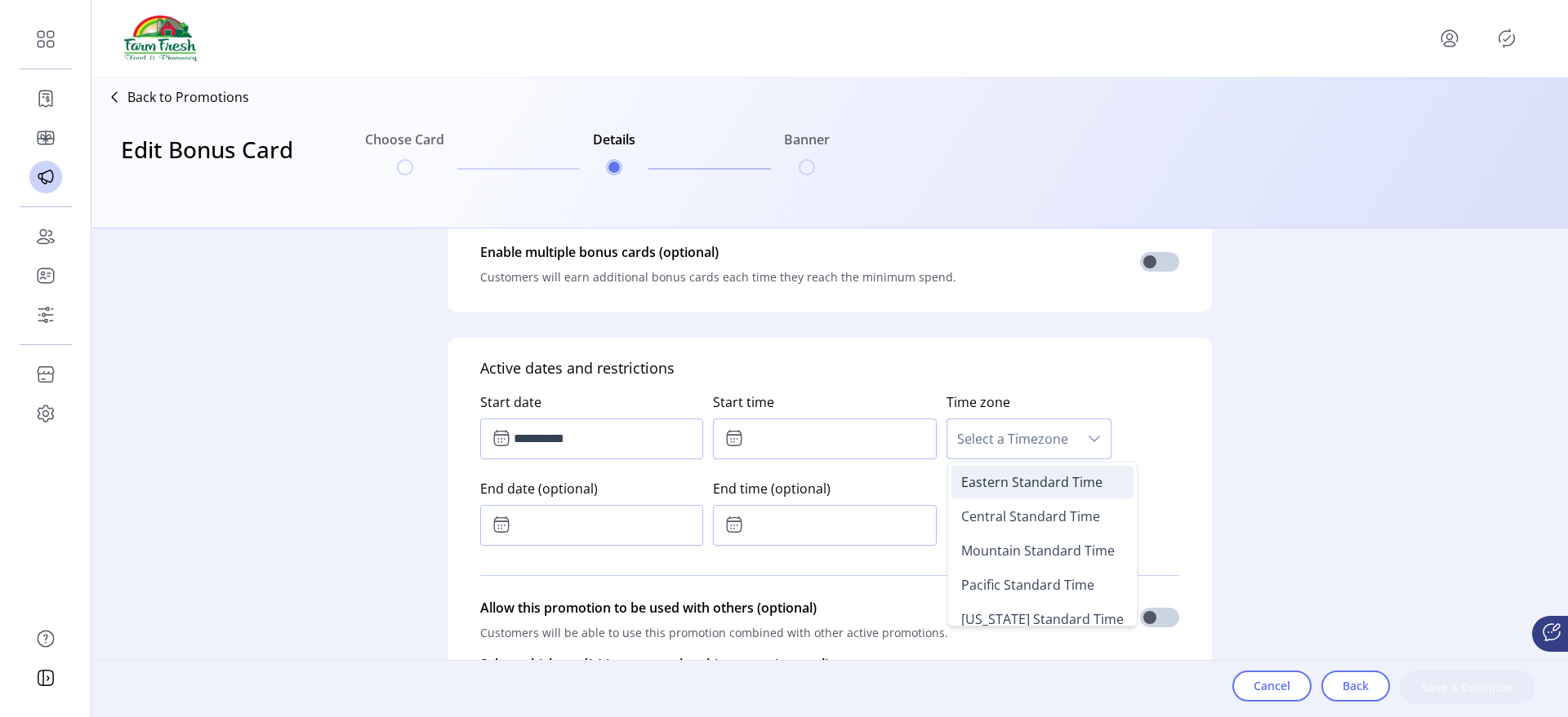
click at [983, 483] on span "Eastern Standard Time" at bounding box center [1031, 482] width 141 height 18
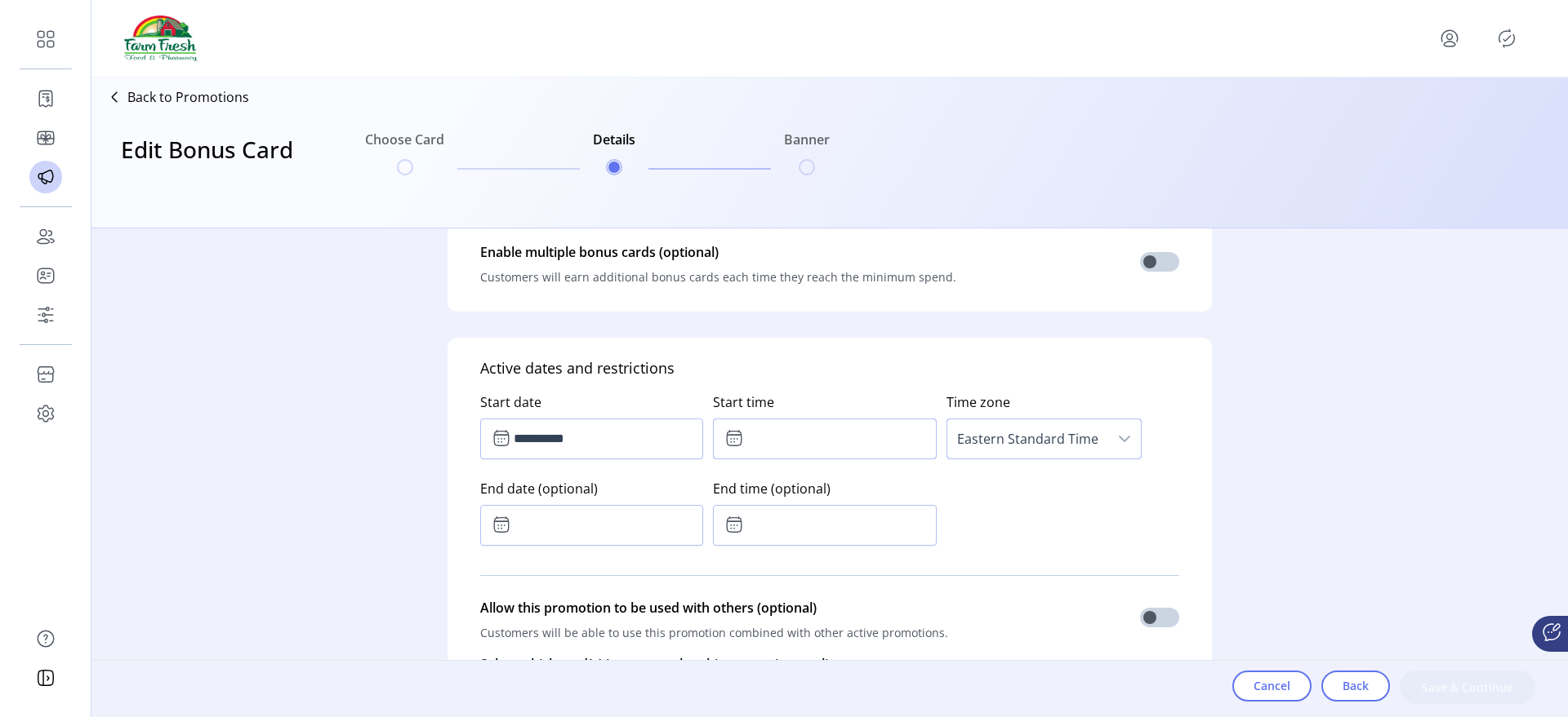
click at [805, 426] on input "text" at bounding box center [824, 438] width 223 height 41
click at [848, 538] on button "Previous Minute" at bounding box center [851, 528] width 23 height 23
click at [848, 536] on button "Previous Minute" at bounding box center [851, 528] width 23 height 23
type input "*****"
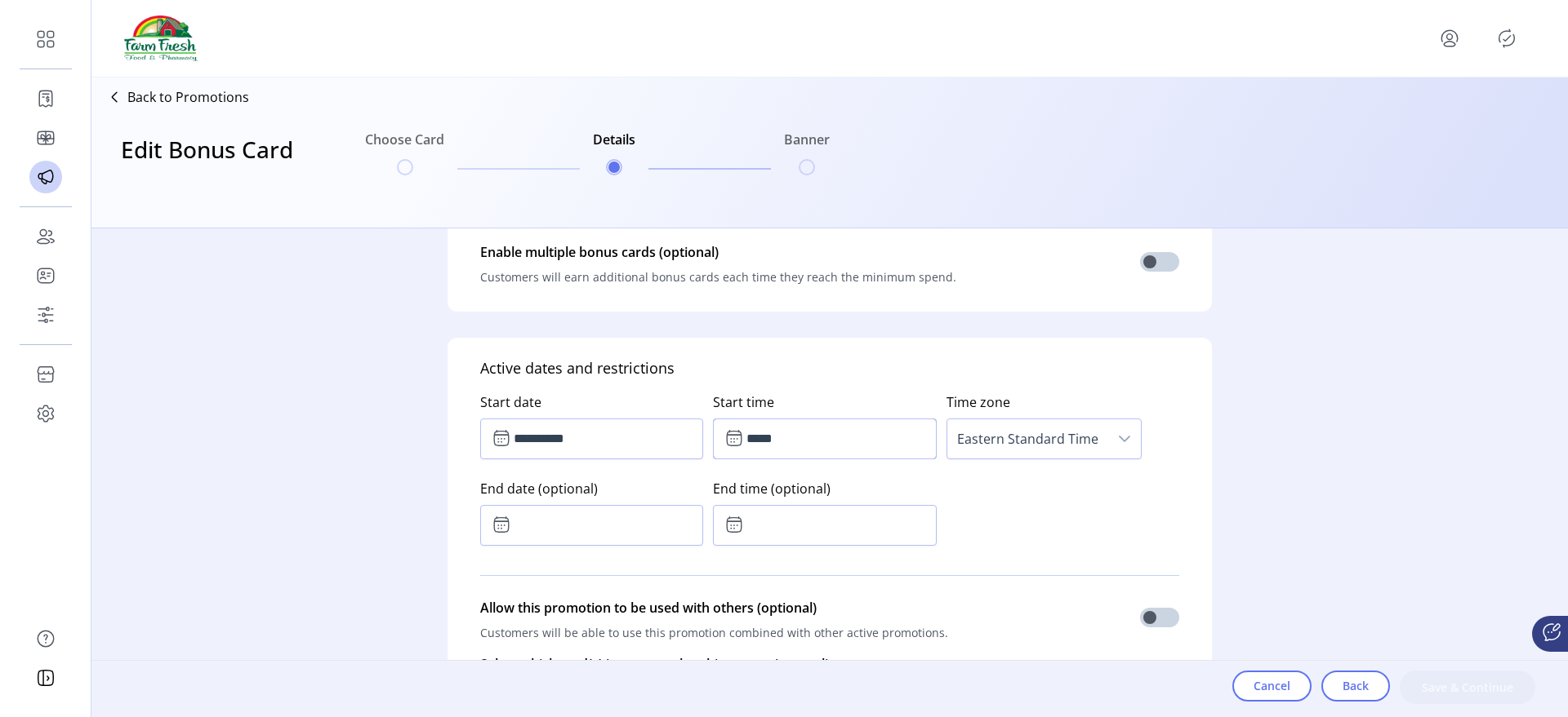
click at [1033, 521] on div "**********" at bounding box center [830, 466] width 699 height 173
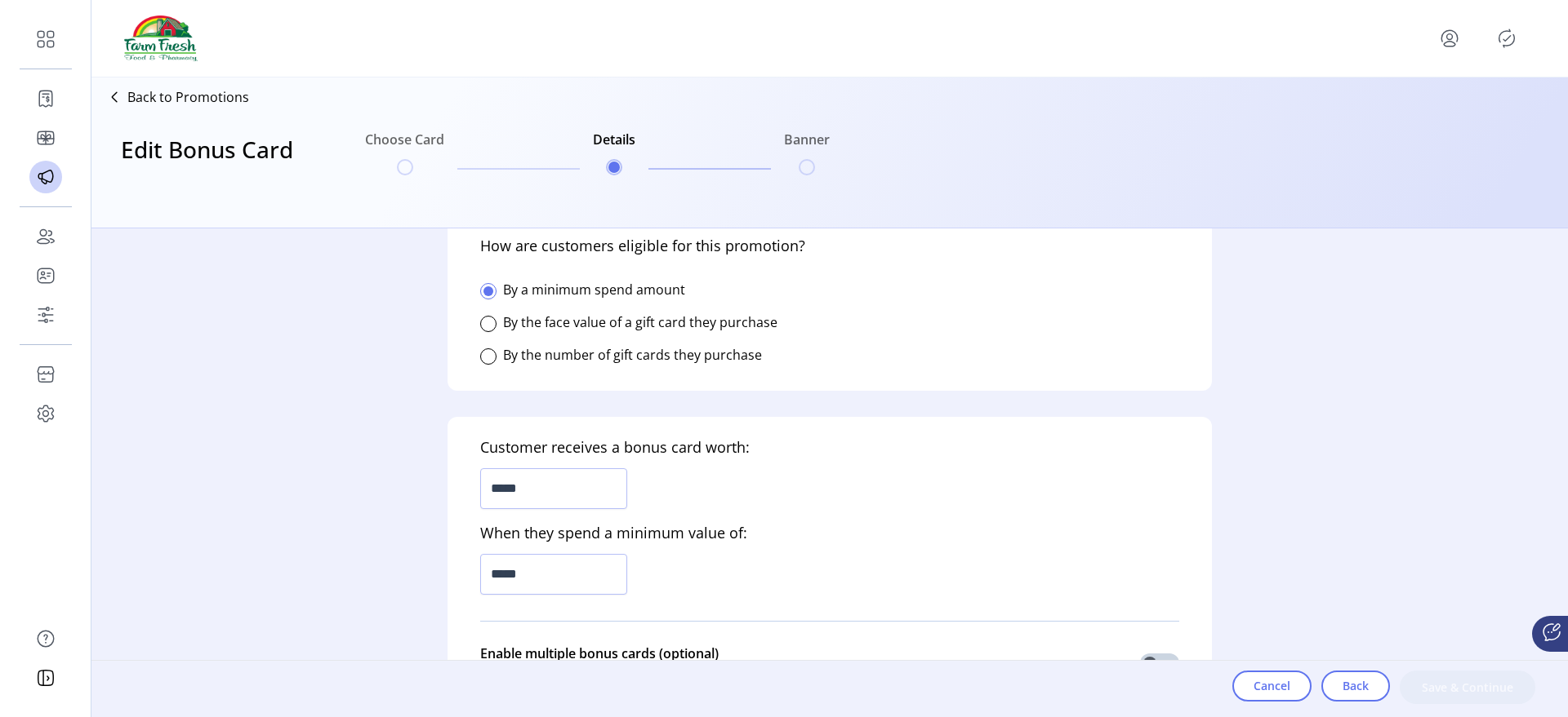
scroll to position [309, 0]
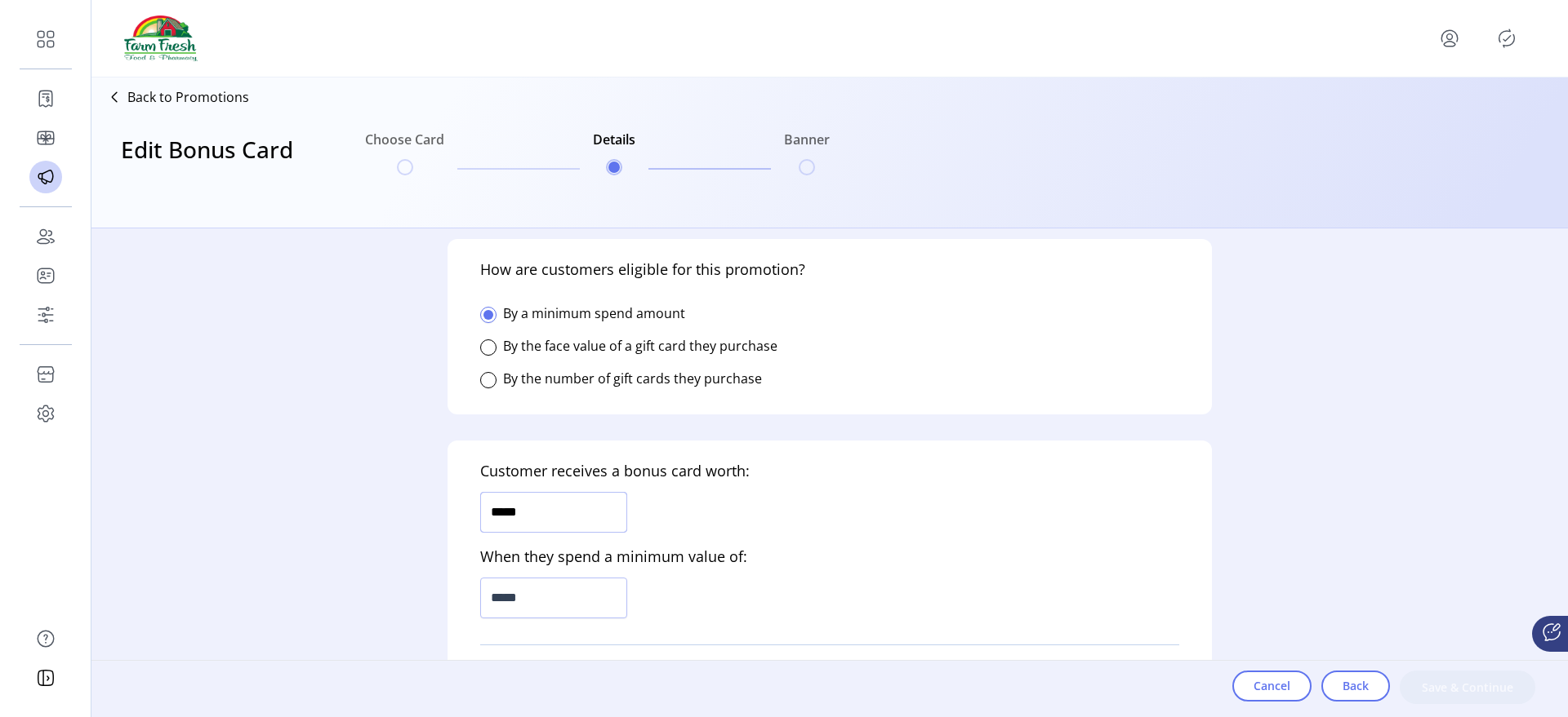
click at [603, 504] on input "*****" at bounding box center [554, 512] width 147 height 41
type input "*****"
click at [548, 582] on input "*****" at bounding box center [554, 598] width 147 height 41
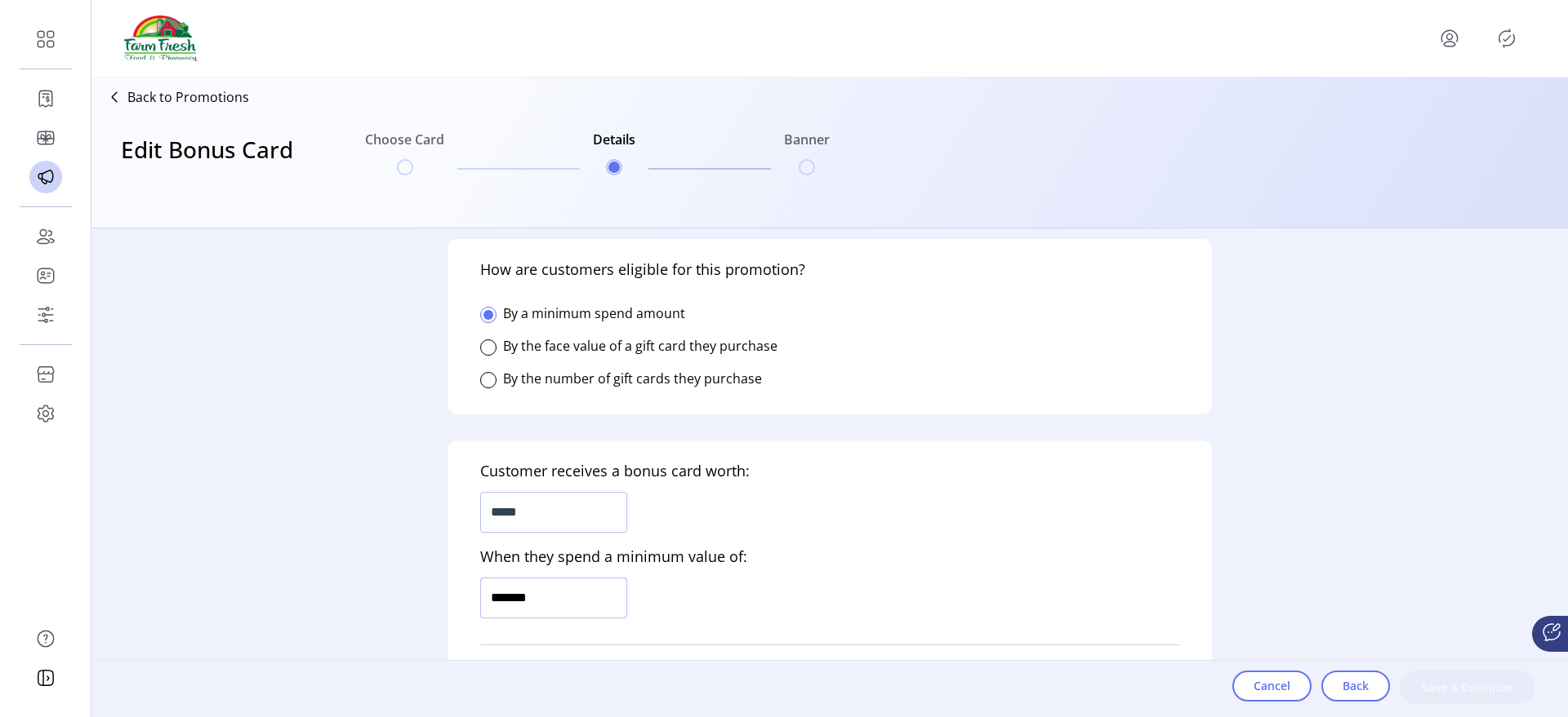
type input "*********"
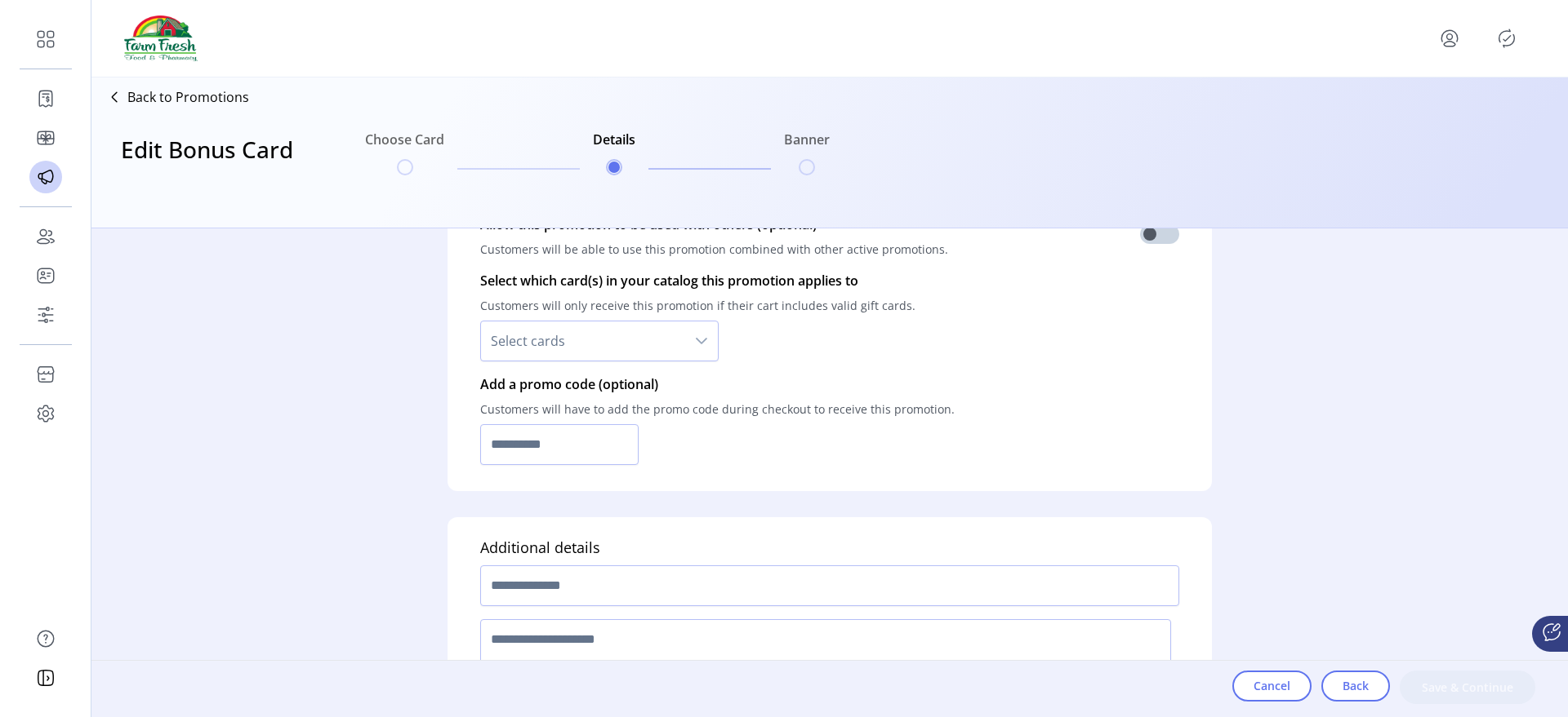
scroll to position [1140, 0]
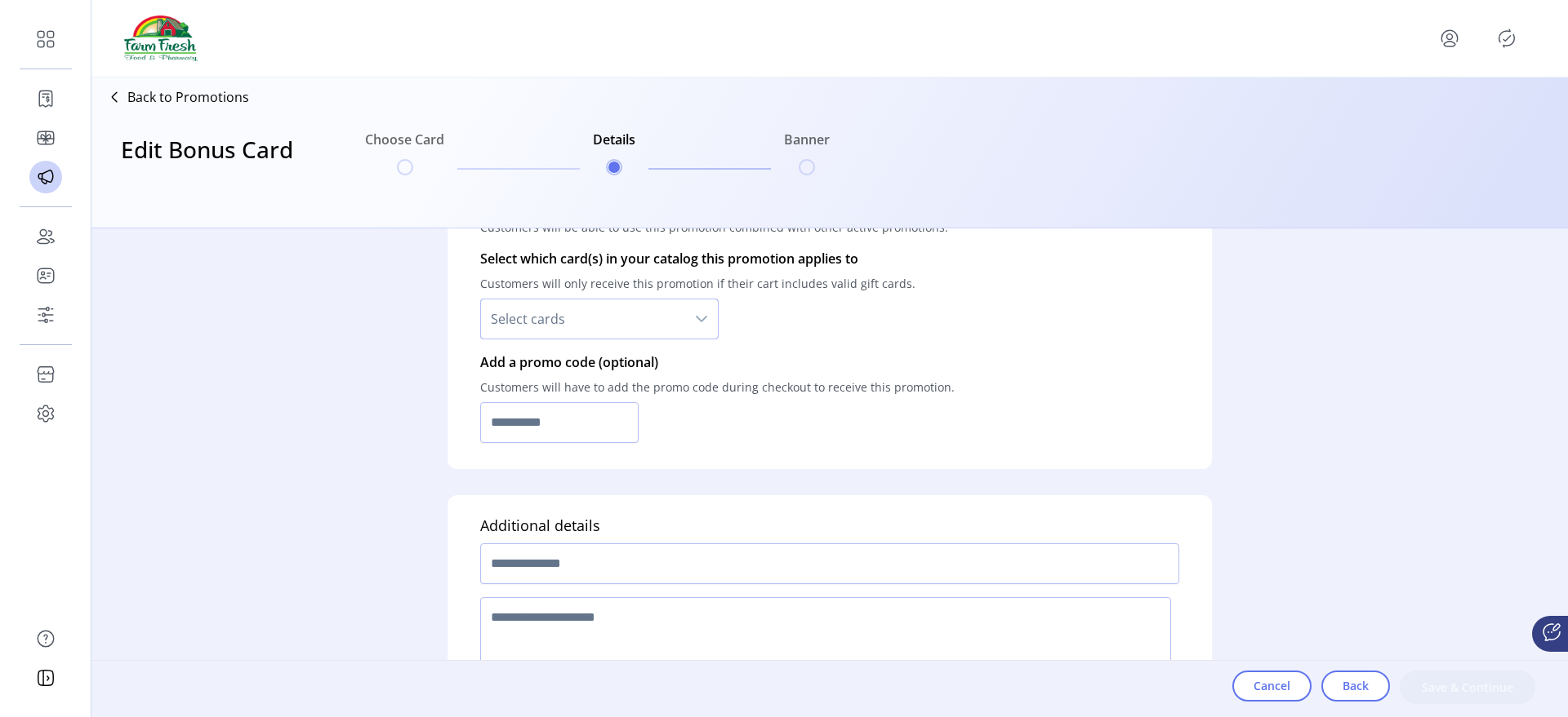
click at [592, 333] on span "Select cards" at bounding box center [583, 318] width 204 height 39
click at [589, 355] on li "All cards" at bounding box center [600, 362] width 231 height 33
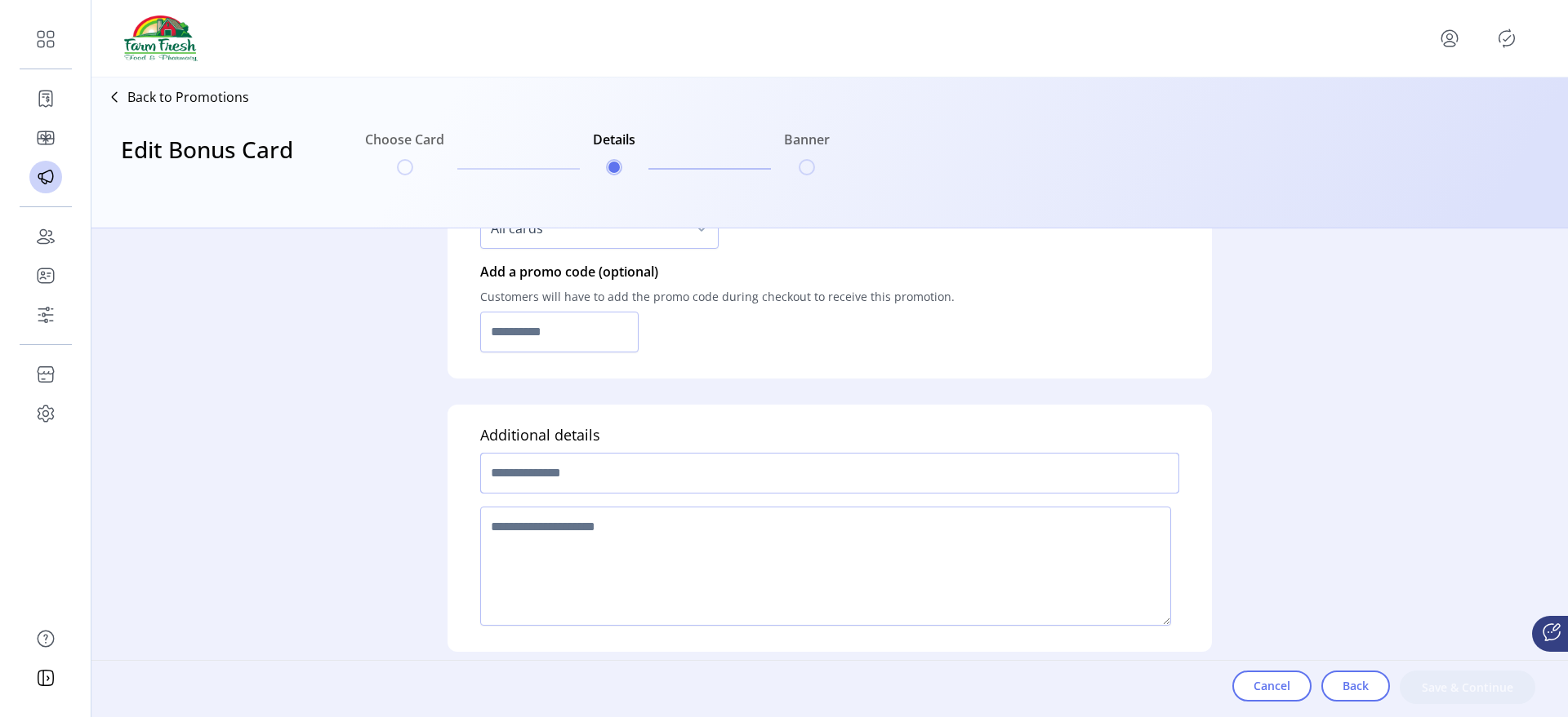
click at [565, 475] on input "text" at bounding box center [830, 473] width 699 height 41
type input "******"
click at [629, 534] on textarea at bounding box center [825, 567] width 691 height 119
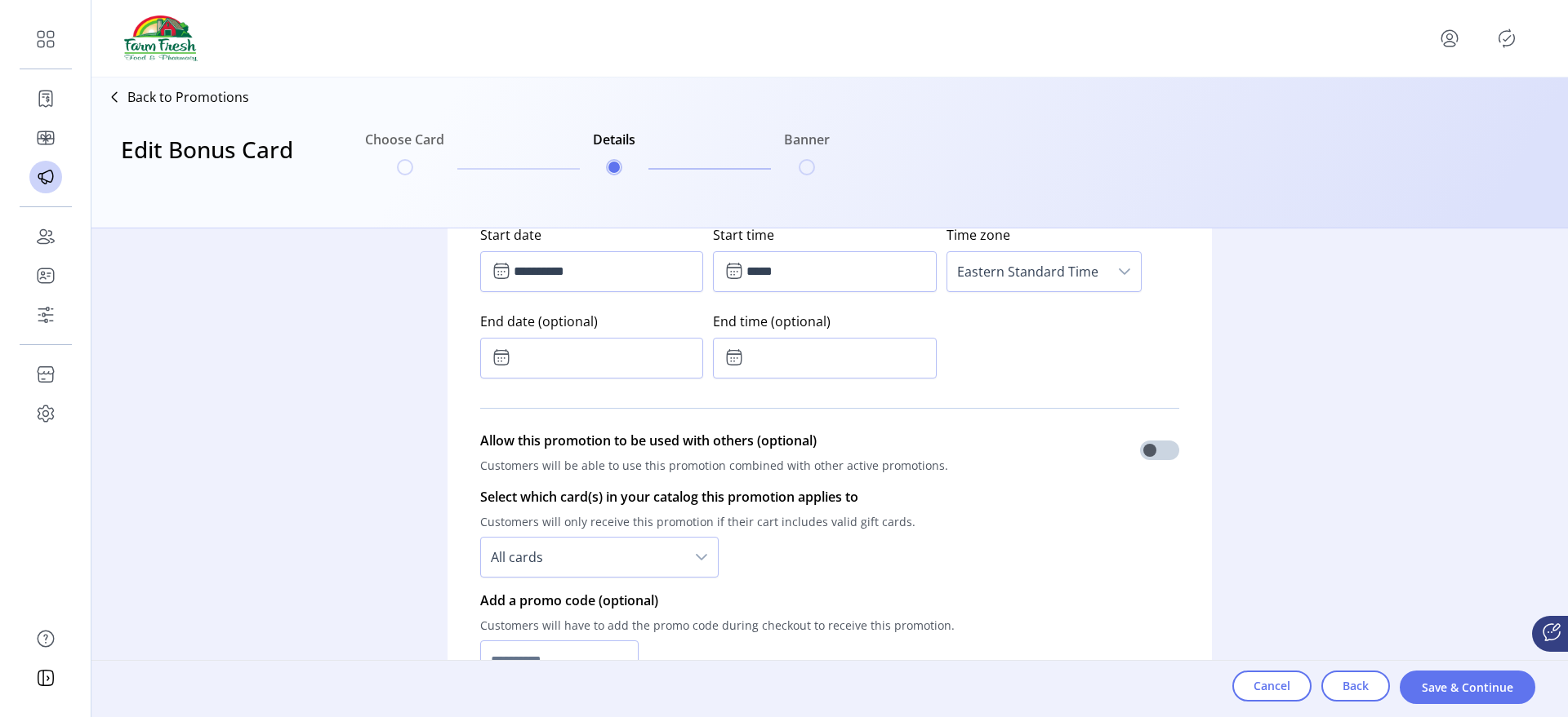
scroll to position [702, 0]
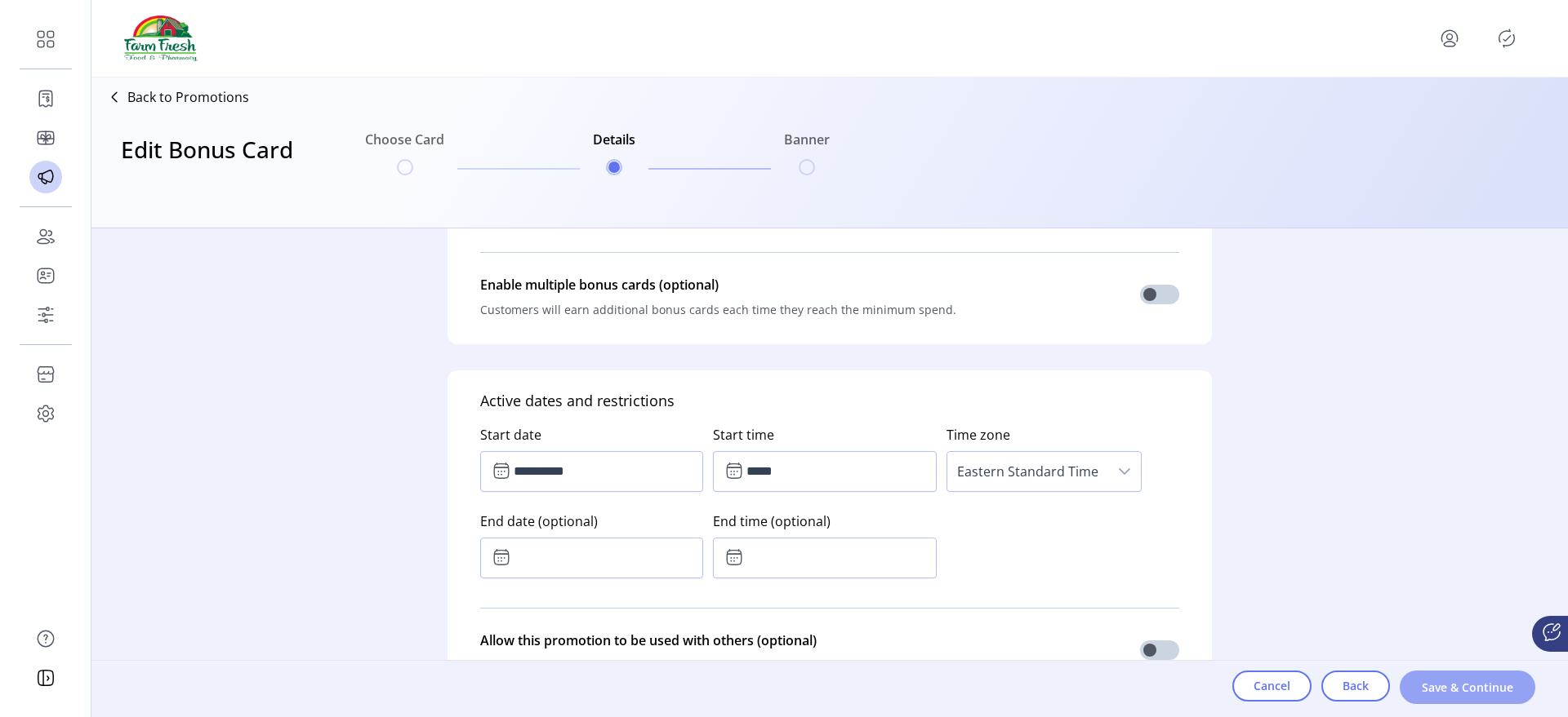
type textarea "*"
click at [1465, 690] on span "Save & Continue" at bounding box center [1467, 688] width 94 height 17
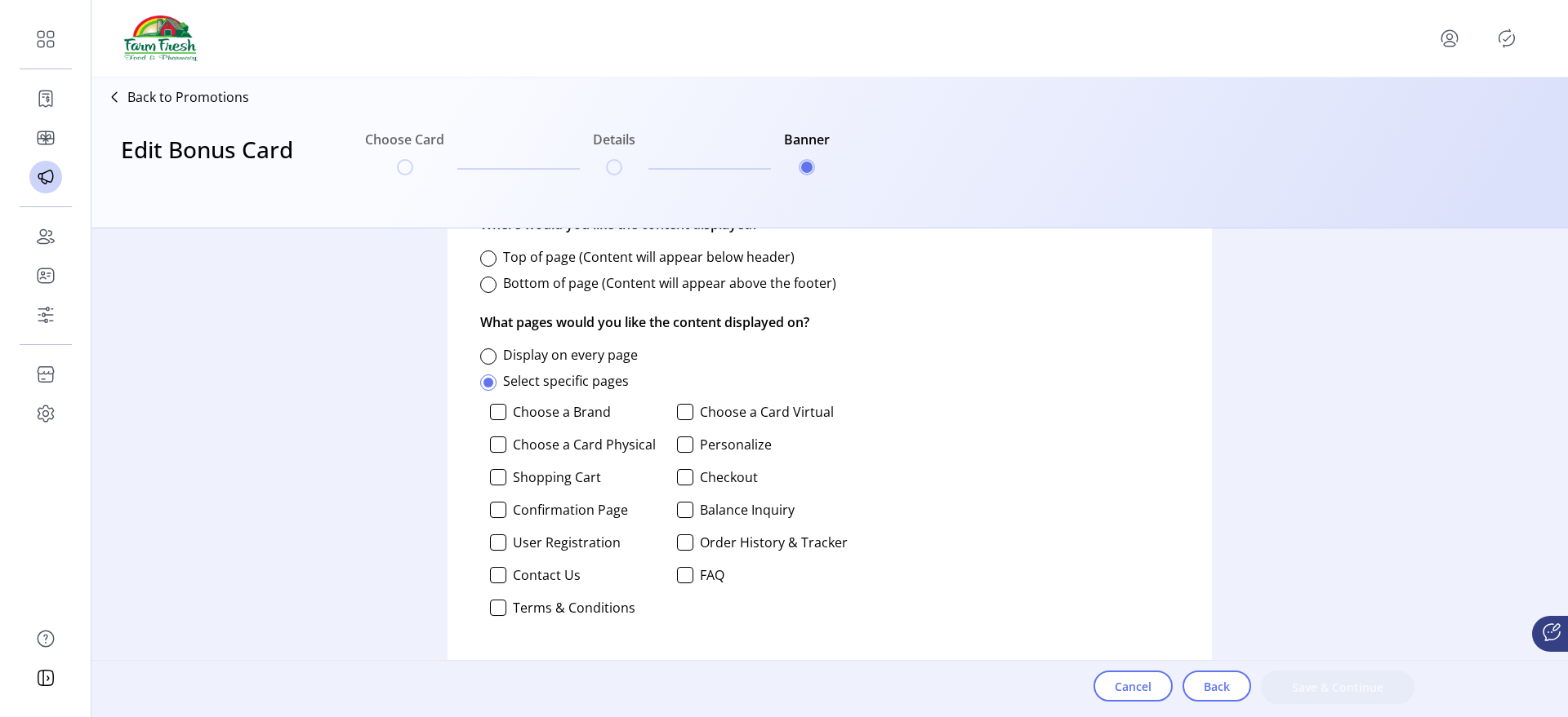
scroll to position [0, 0]
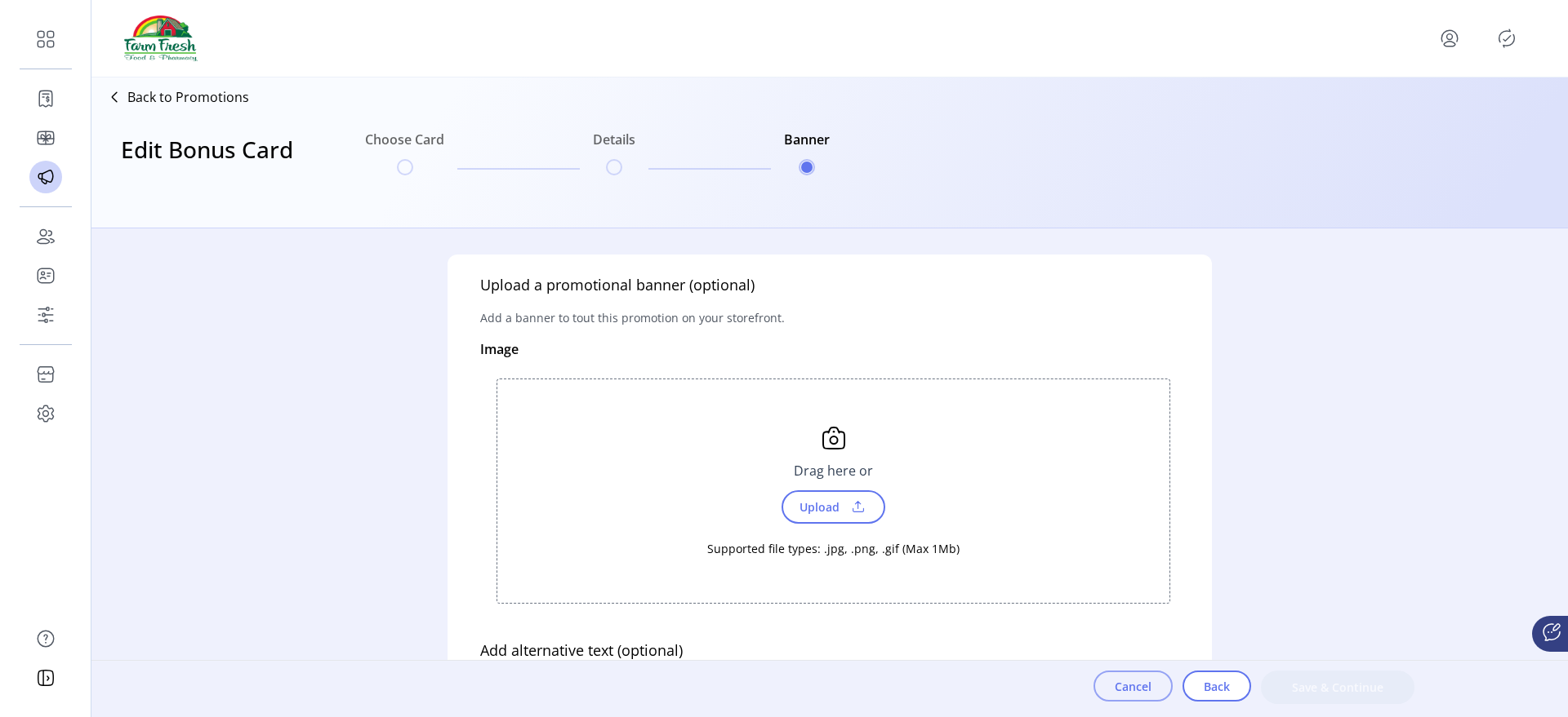
click at [1134, 695] on button "Cancel" at bounding box center [1133, 686] width 79 height 31
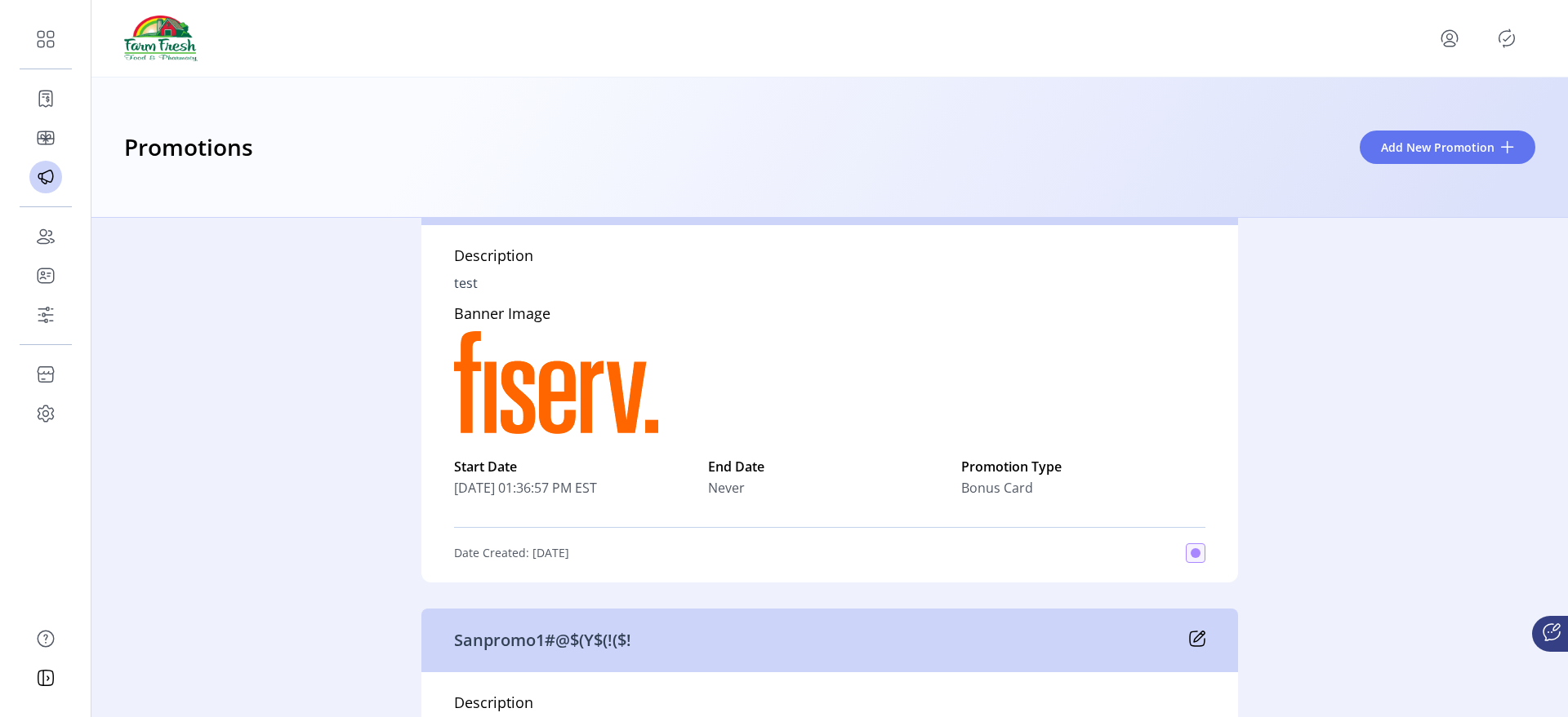
scroll to position [170, 0]
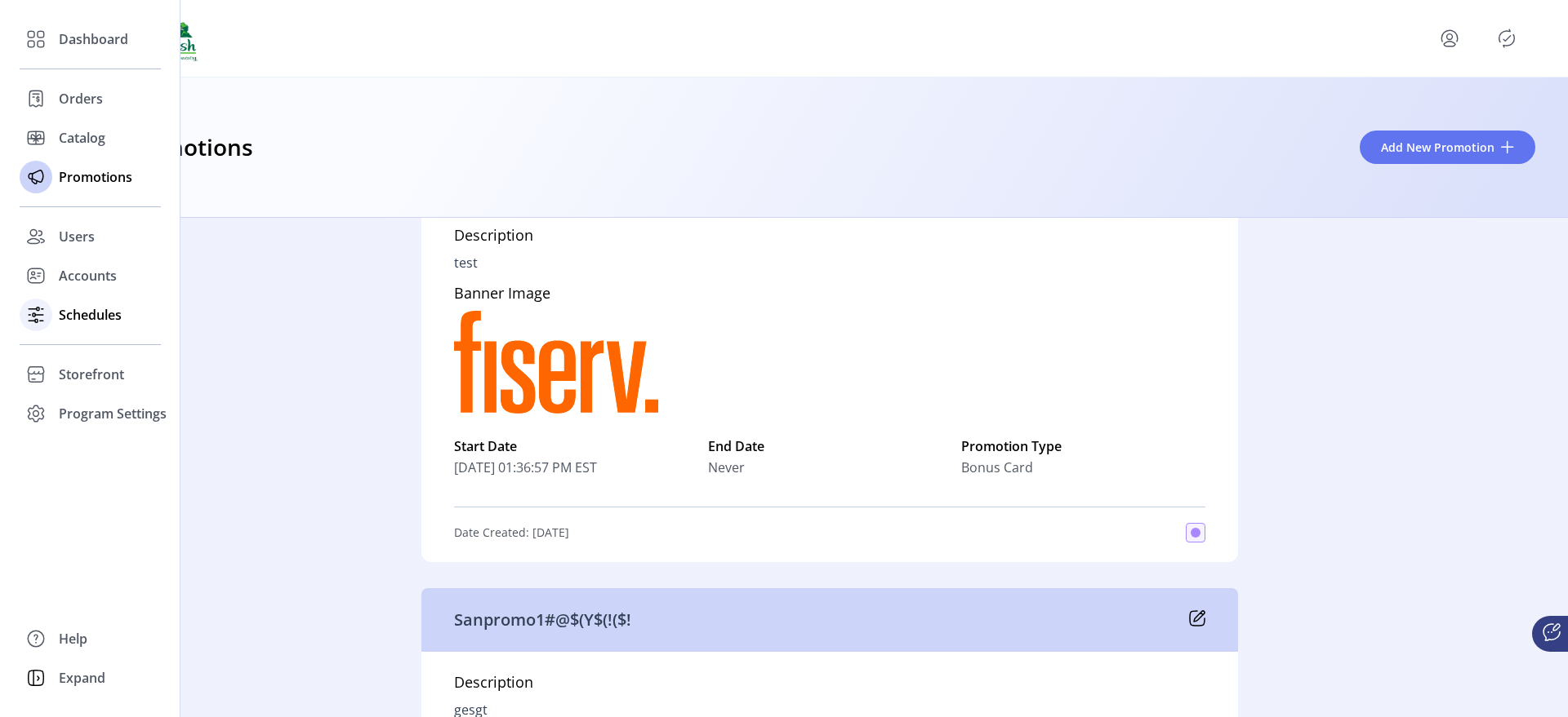
click at [102, 323] on span "Schedules" at bounding box center [90, 315] width 63 height 20
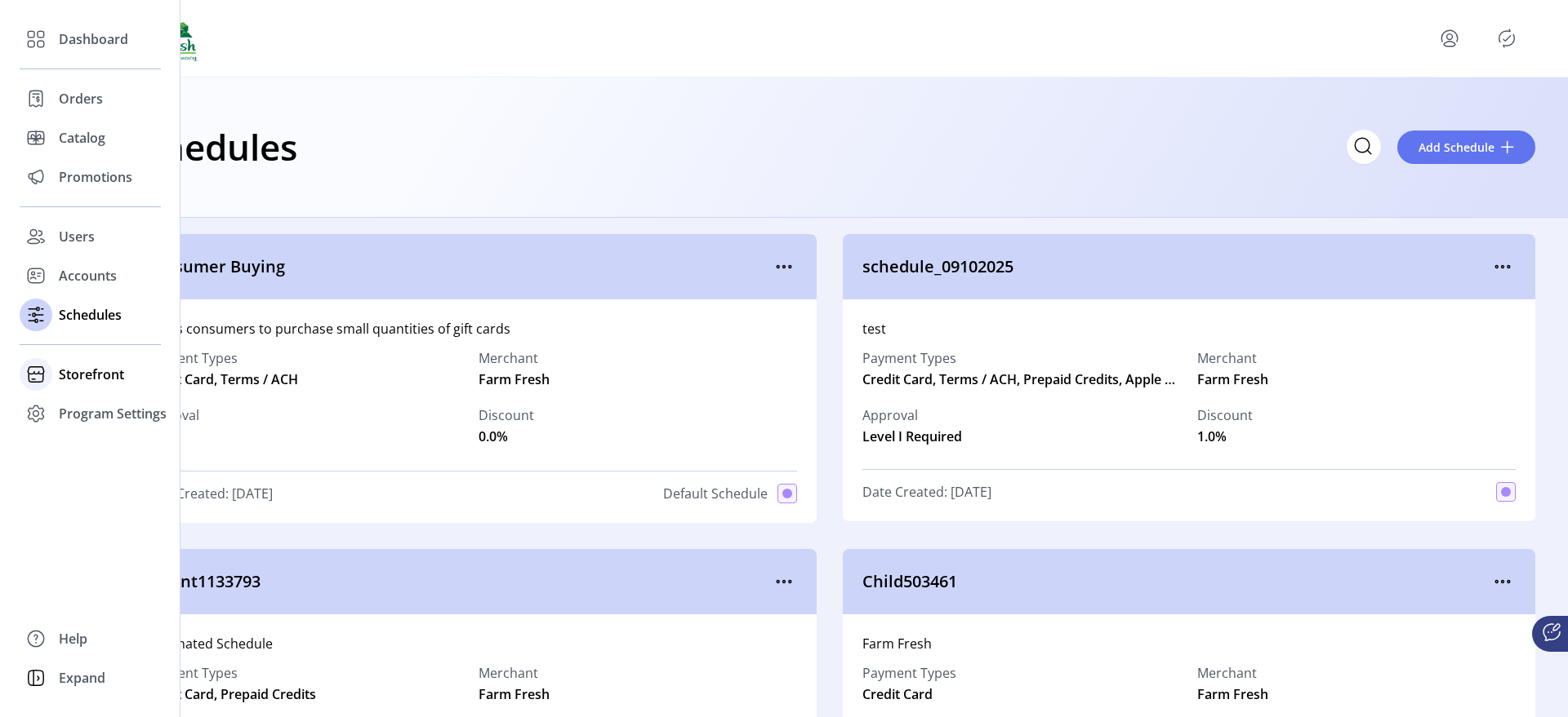
click at [97, 379] on span "Storefront" at bounding box center [91, 374] width 65 height 20
click at [103, 422] on div "Styling" at bounding box center [90, 434] width 141 height 26
click at [123, 393] on div "Storefront" at bounding box center [90, 374] width 141 height 39
click at [119, 408] on span "Program Settings" at bounding box center [112, 414] width 108 height 20
click at [119, 388] on div "Storefront" at bounding box center [90, 374] width 141 height 39
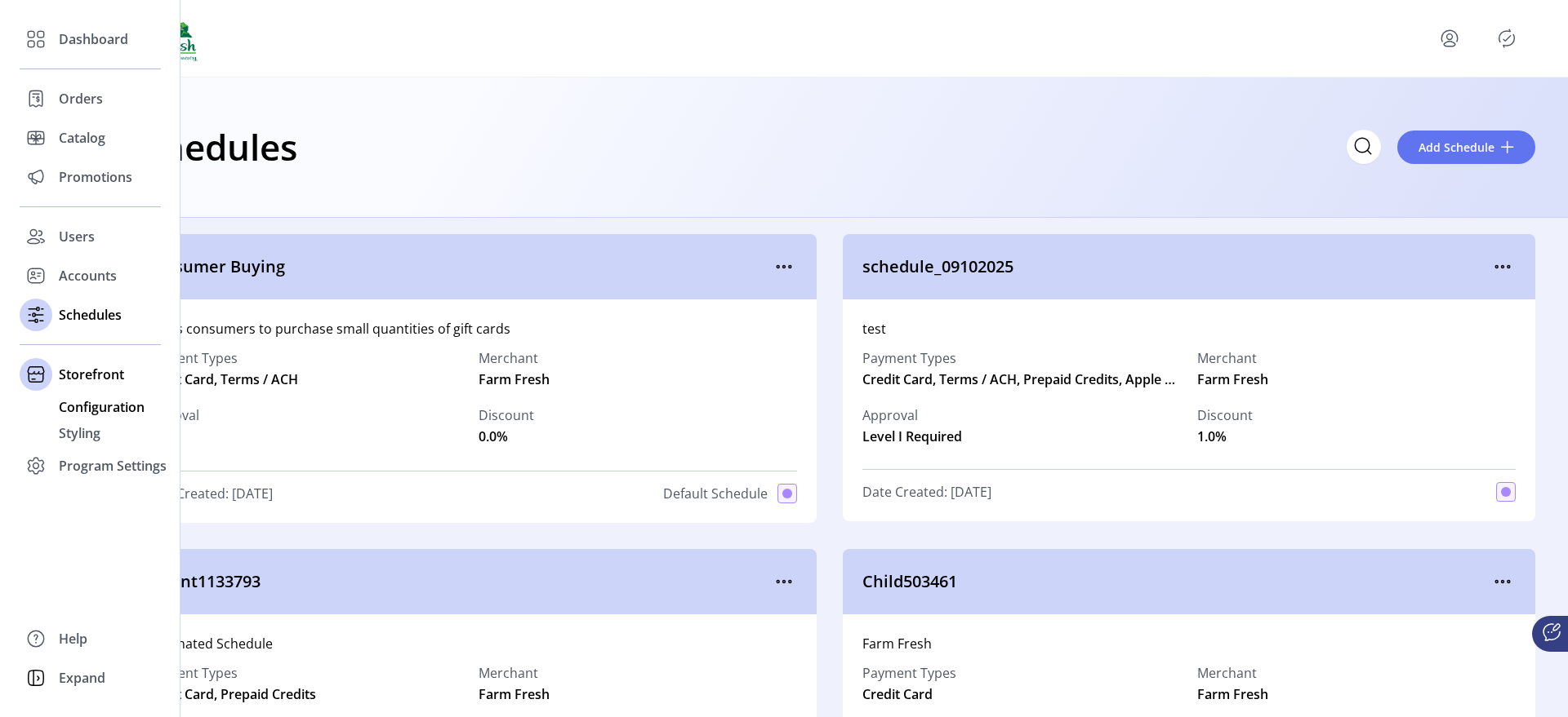
click at [112, 416] on span "Configuration" at bounding box center [101, 407] width 86 height 20
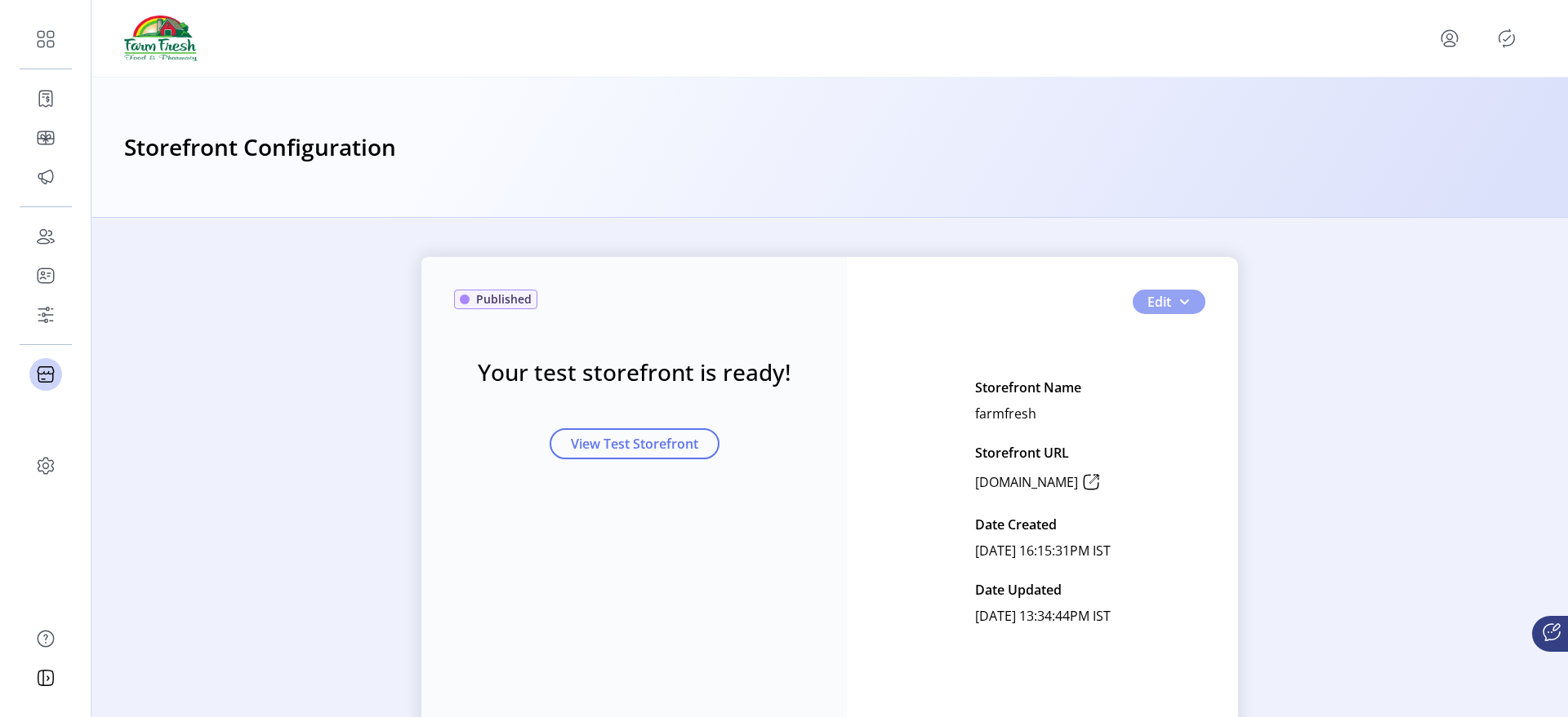
click at [1190, 301] on button "Edit" at bounding box center [1168, 302] width 73 height 25
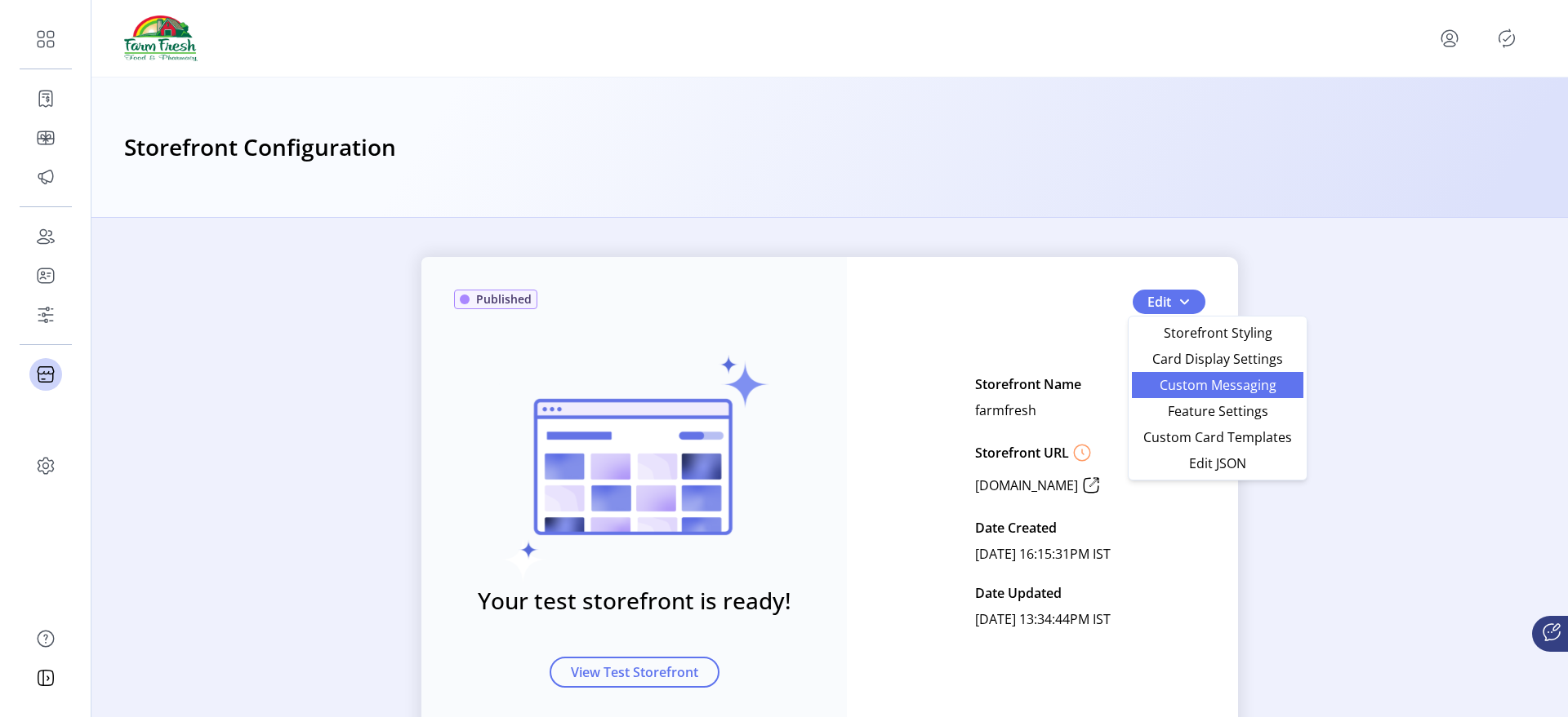
click at [1180, 384] on span "Custom Messaging" at bounding box center [1217, 385] width 152 height 13
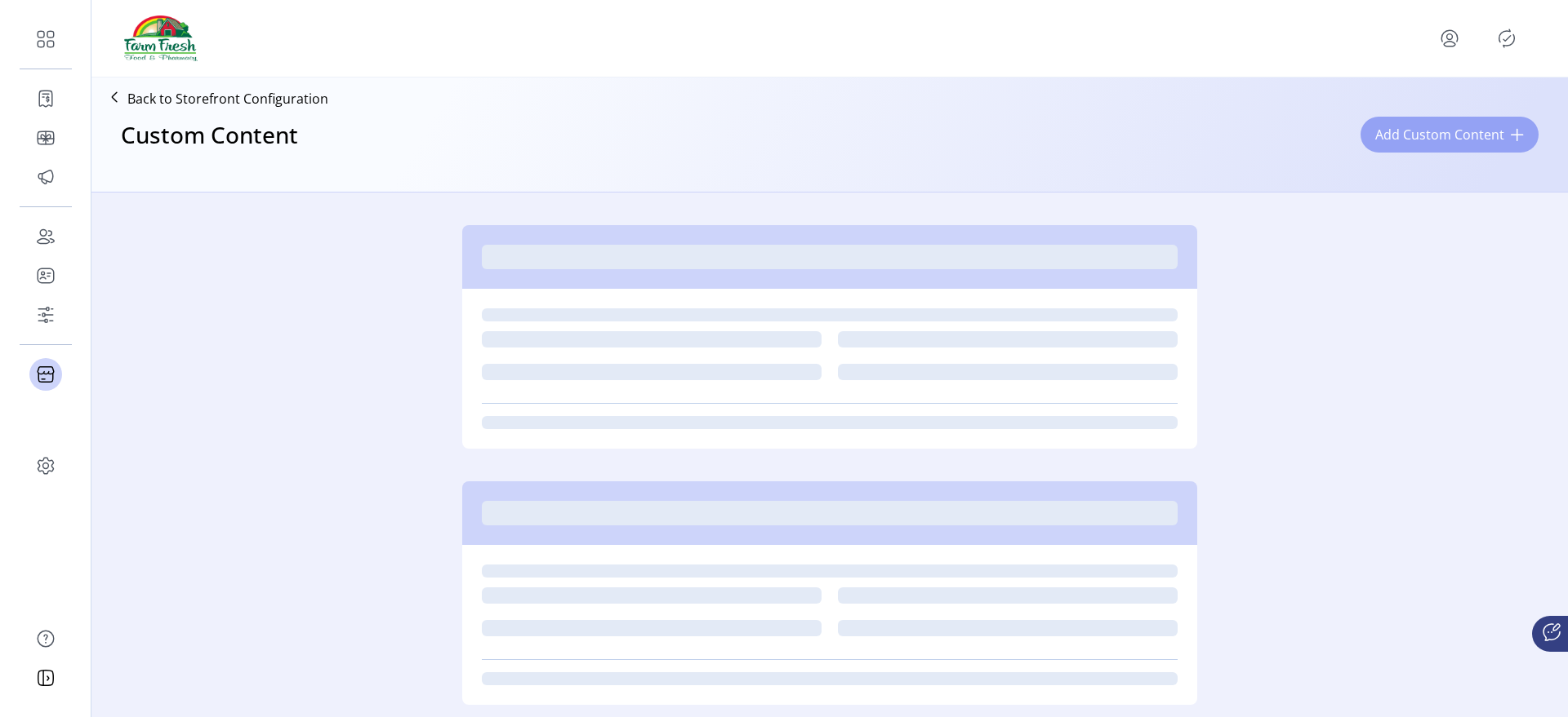
click at [1406, 142] on span "Add Custom Content" at bounding box center [1439, 134] width 129 height 20
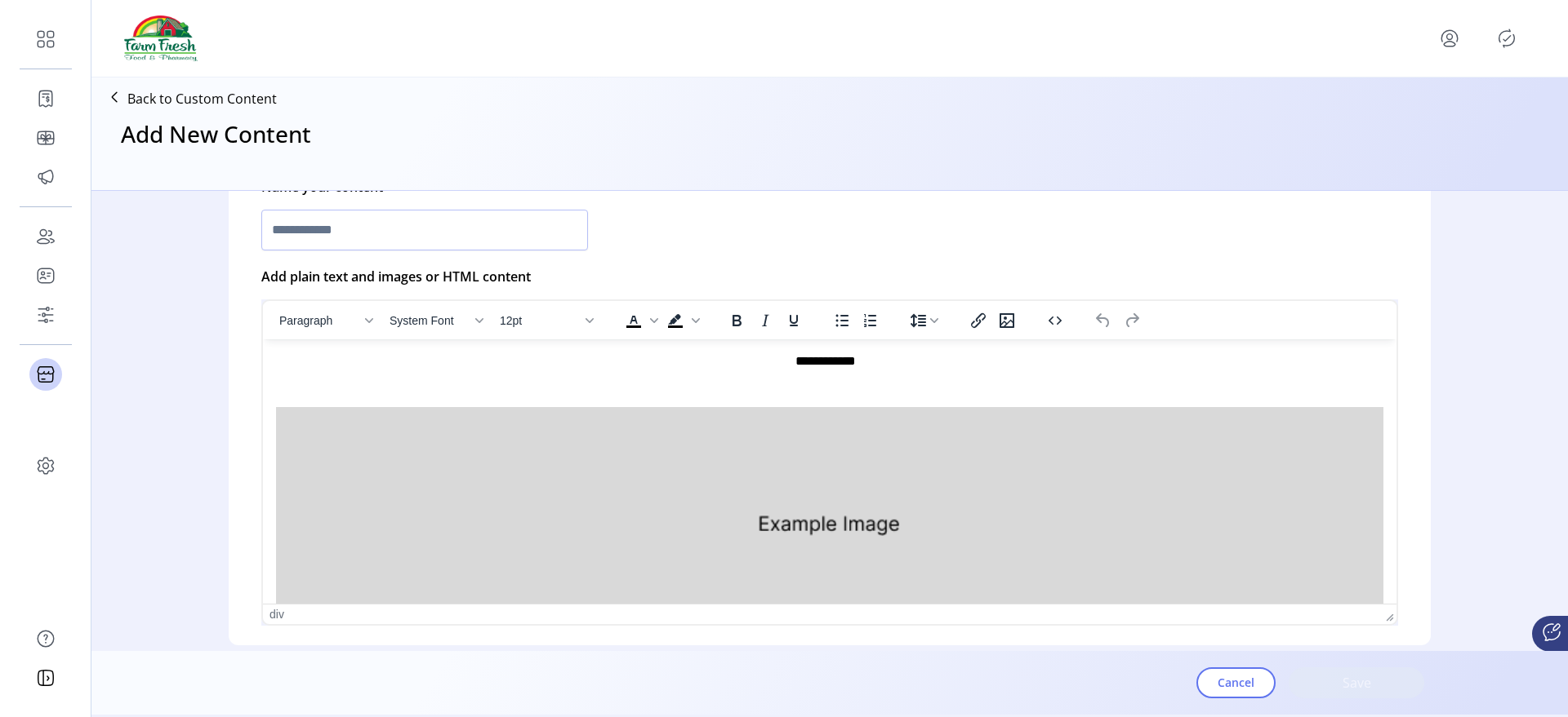
click at [582, 386] on div "**********" at bounding box center [830, 498] width 1108 height 293
